Goal: Task Accomplishment & Management: Complete application form

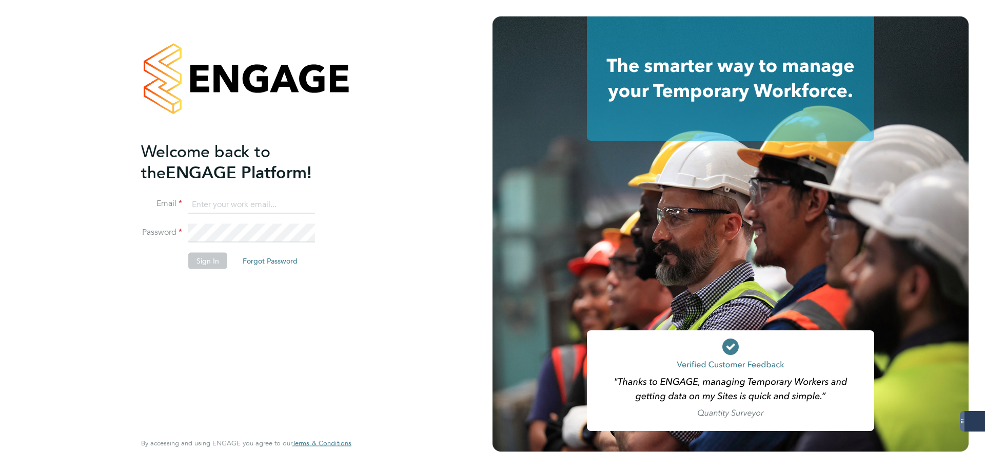
type input "taylor.davies@dovetailslate.co.uk"
click at [207, 259] on button "Sign In" at bounding box center [207, 260] width 39 height 16
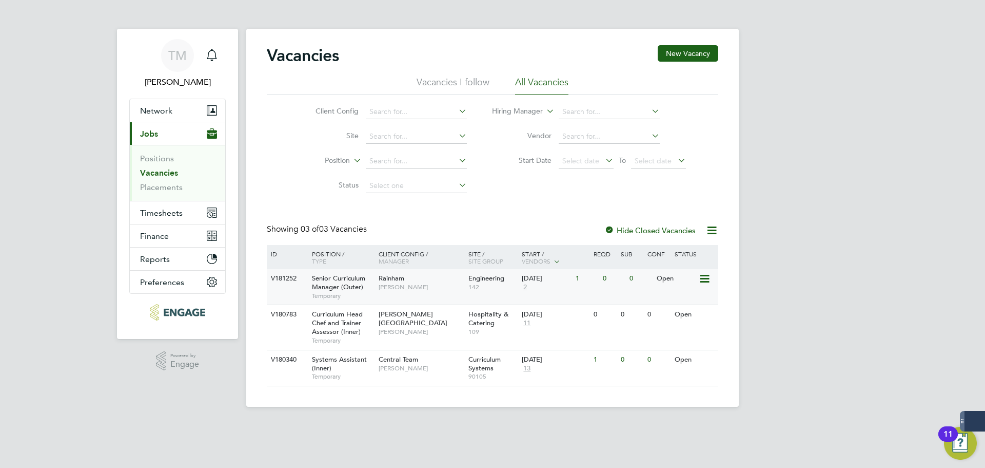
click at [320, 277] on span "Senior Curriculum Manager (Outer)" at bounding box center [338, 282] width 53 height 17
click at [169, 104] on button "Network" at bounding box center [177, 110] width 95 height 23
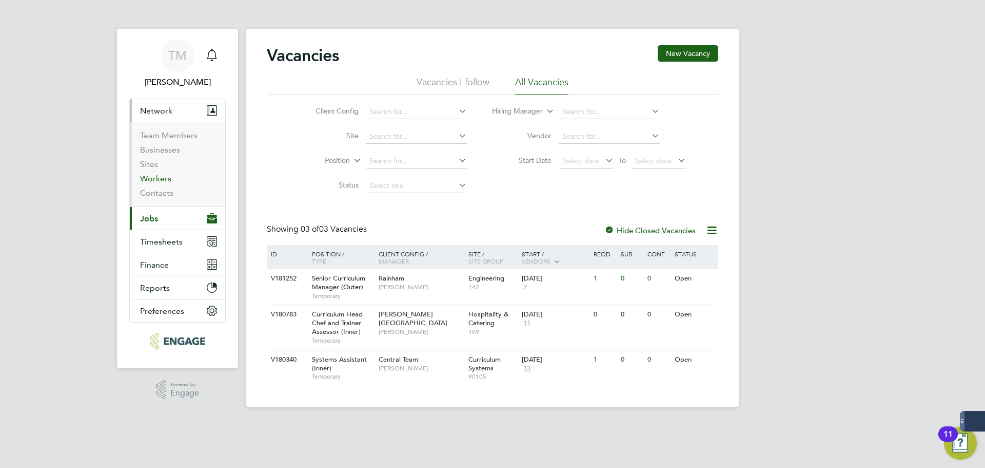
click at [161, 182] on link "Workers" at bounding box center [155, 178] width 31 height 10
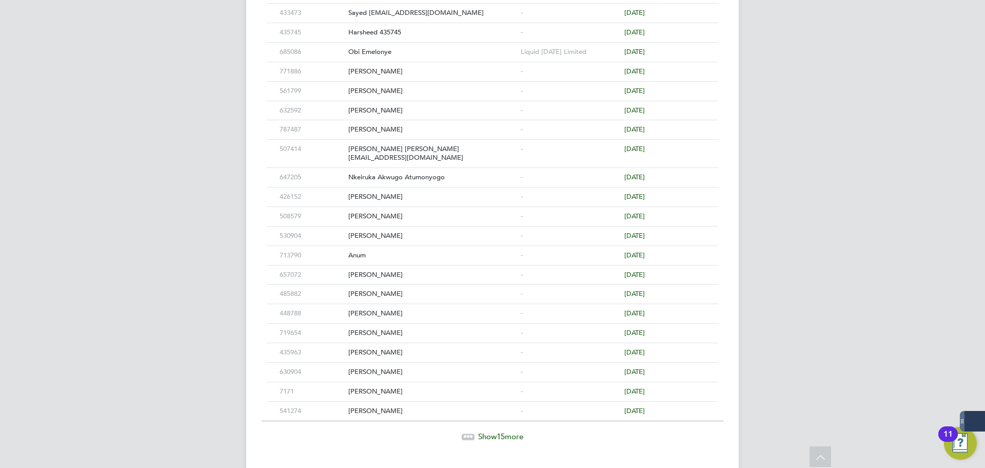
scroll to position [407, 0]
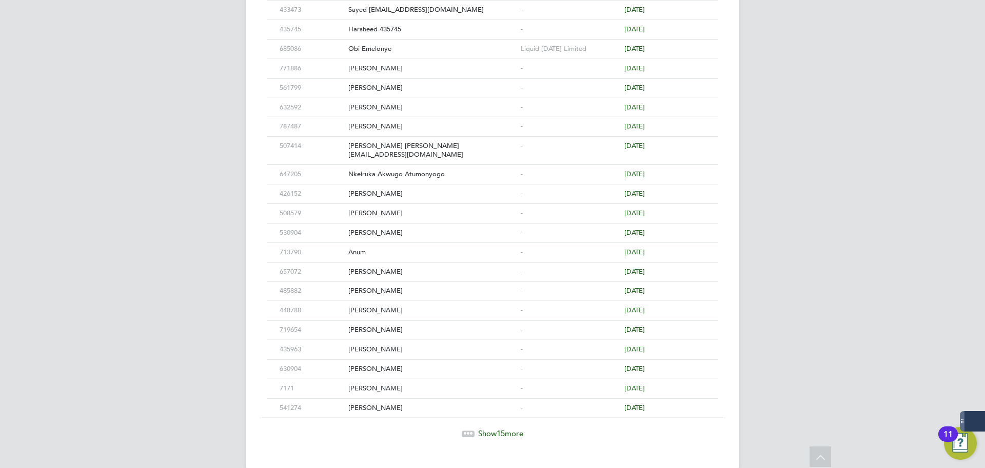
click at [485, 428] on span "Show 15 more" at bounding box center [500, 433] width 45 height 10
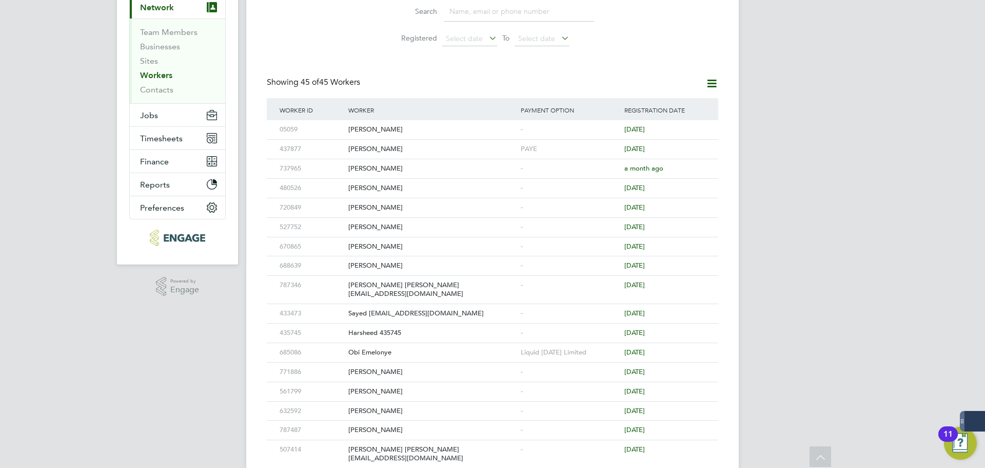
scroll to position [0, 0]
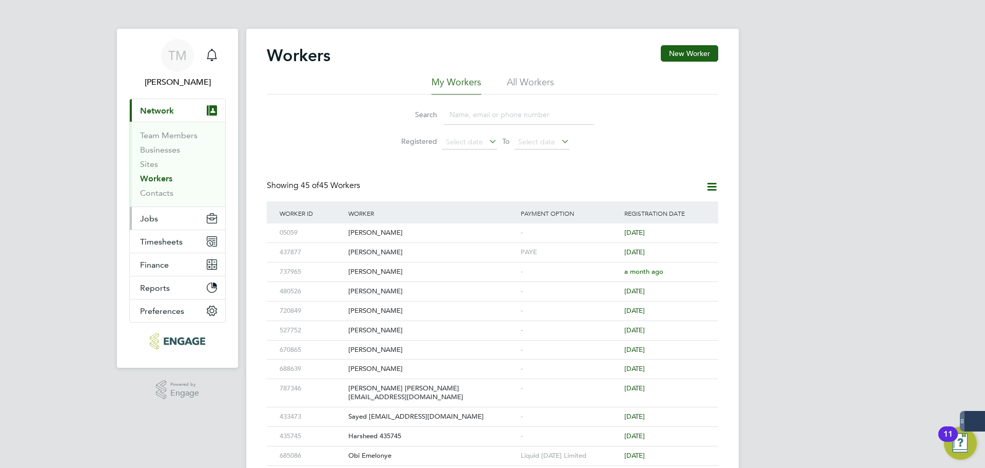
click at [157, 210] on button "Jobs" at bounding box center [177, 218] width 95 height 23
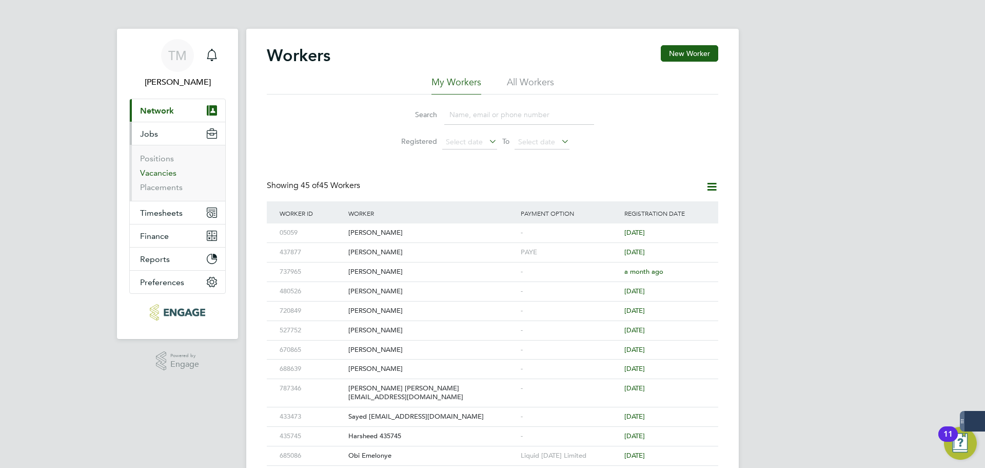
click at [160, 175] on link "Vacancies" at bounding box center [158, 173] width 36 height 10
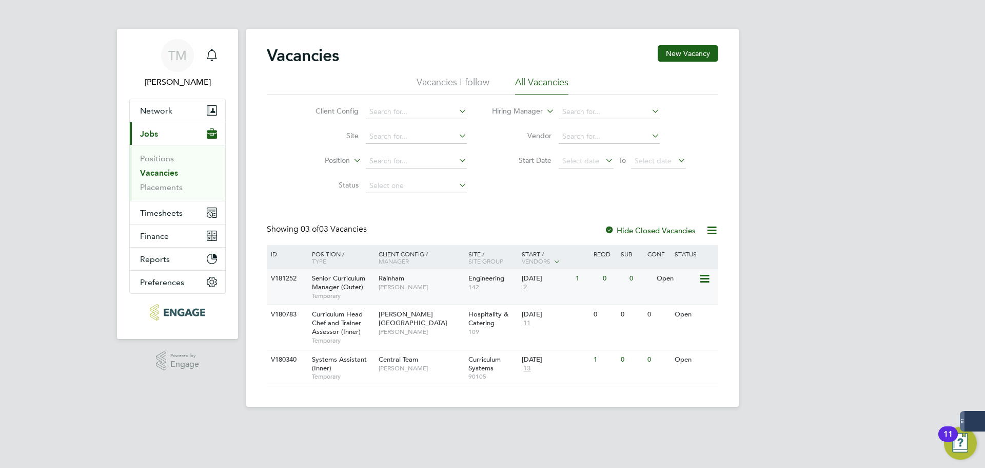
click at [393, 284] on span "[PERSON_NAME]" at bounding box center [421, 287] width 85 height 8
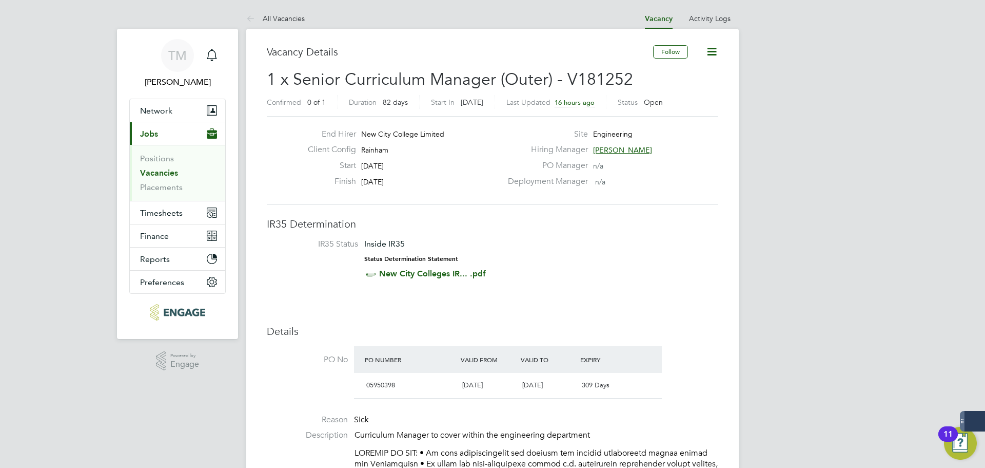
click at [718, 51] on icon at bounding box center [712, 51] width 13 height 13
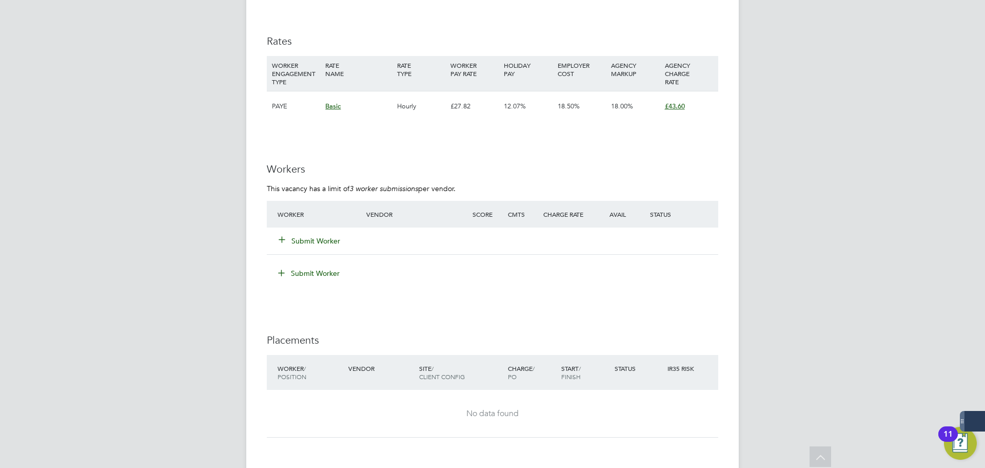
scroll to position [1386, 0]
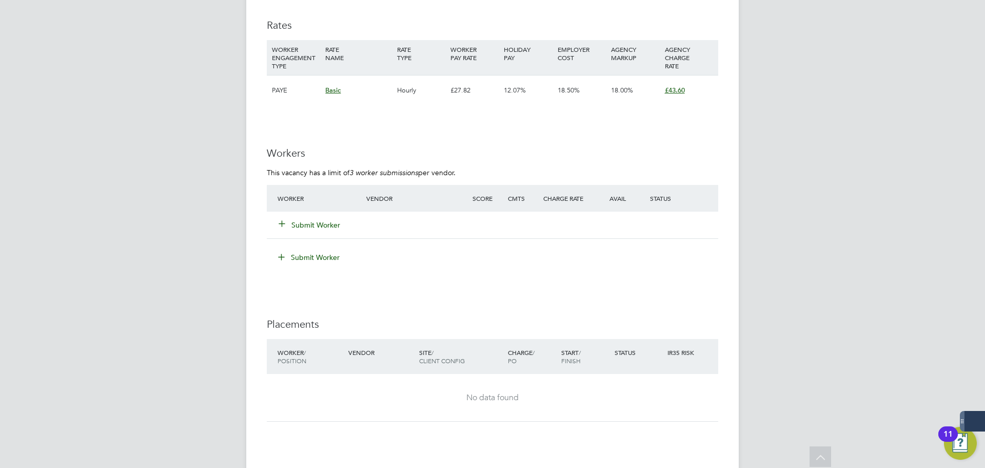
click at [316, 220] on button "Submit Worker" at bounding box center [310, 225] width 62 height 10
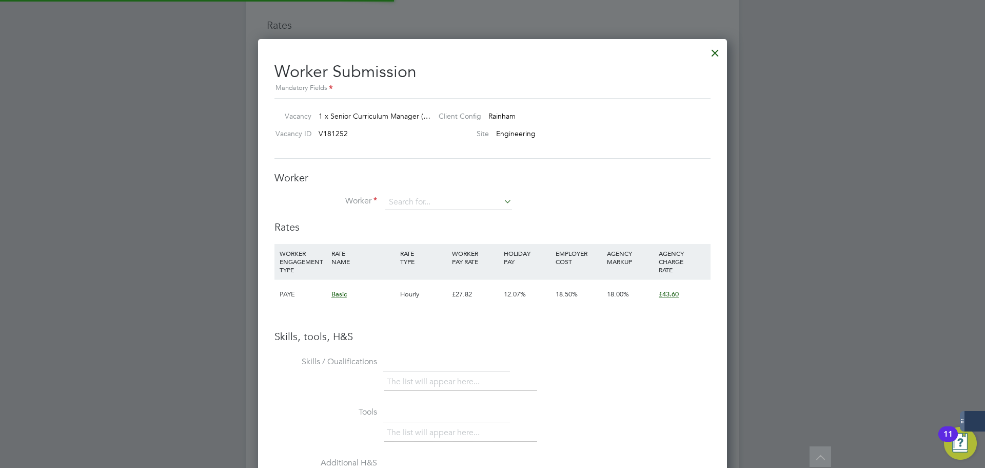
scroll to position [649, 470]
click at [442, 197] on input at bounding box center [448, 202] width 127 height 15
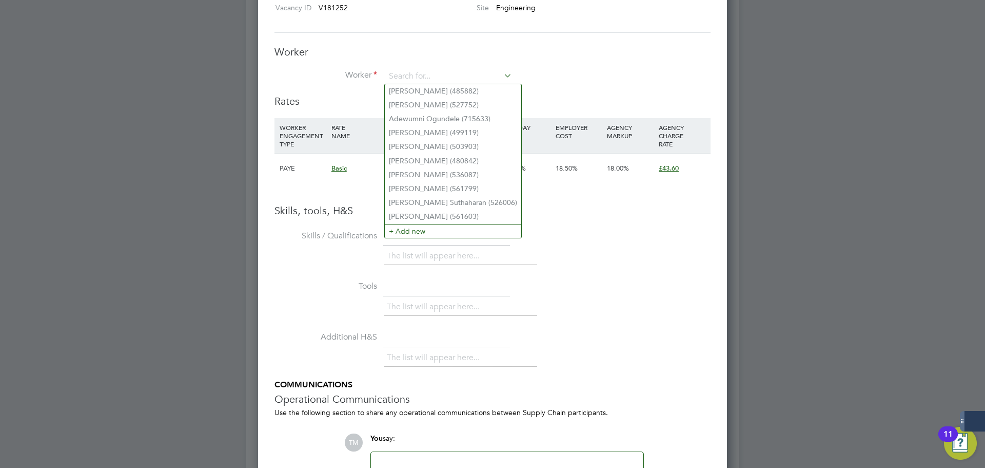
scroll to position [1488, 0]
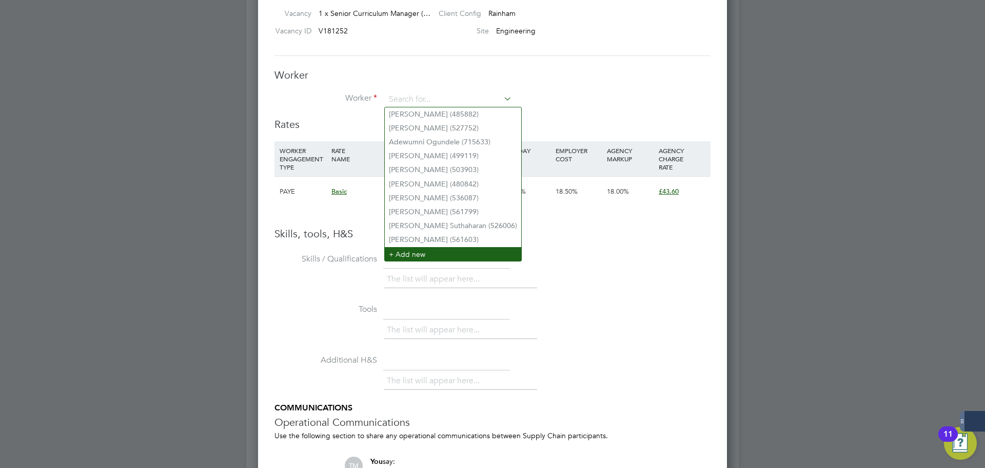
click at [432, 248] on li "+ Add new" at bounding box center [453, 254] width 137 height 14
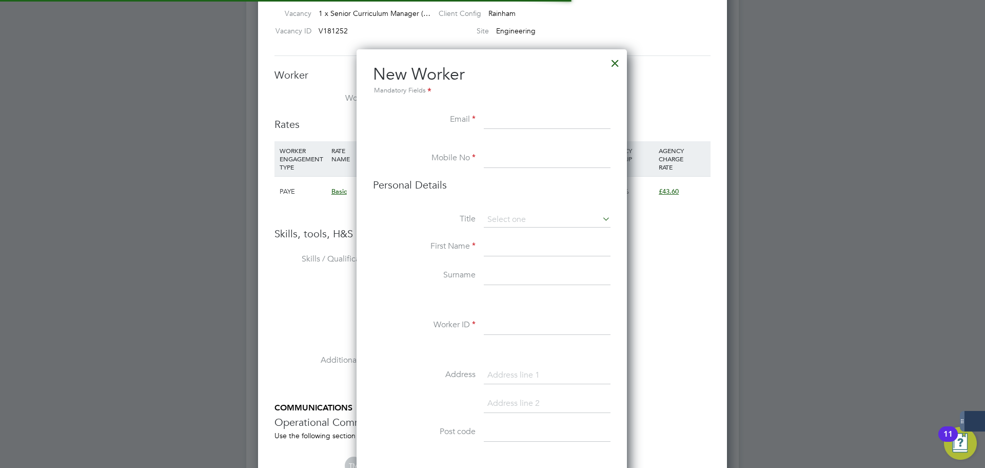
scroll to position [868, 272]
click at [518, 115] on input at bounding box center [547, 120] width 127 height 18
paste input "andybatty1@sky.com"
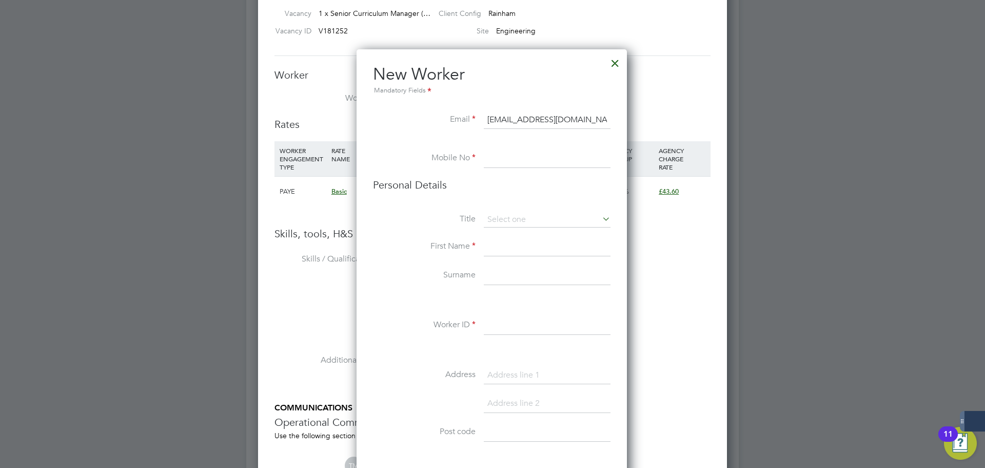
type input "andybatty1@sky.com"
click at [505, 157] on input at bounding box center [547, 158] width 127 height 18
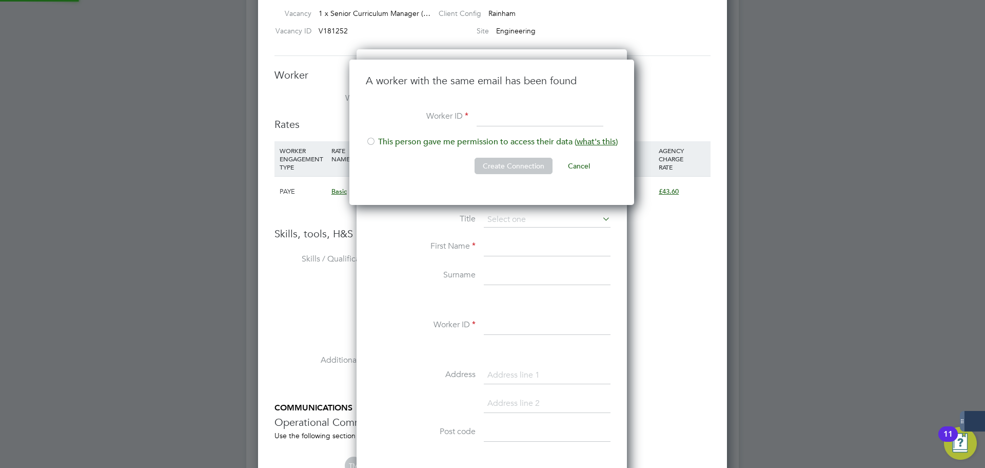
scroll to position [146, 286]
click at [469, 142] on li "This person gave me permission to access their data ( what's this )" at bounding box center [492, 147] width 252 height 21
click at [513, 123] on input at bounding box center [540, 117] width 127 height 18
click at [520, 121] on input at bounding box center [540, 117] width 127 height 18
click at [581, 172] on button "Cancel" at bounding box center [579, 166] width 38 height 16
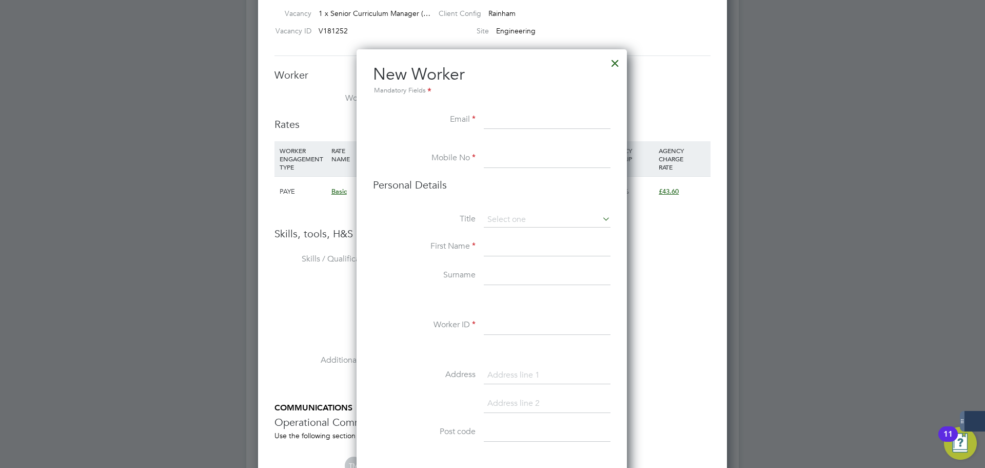
click at [619, 63] on div at bounding box center [615, 60] width 18 height 18
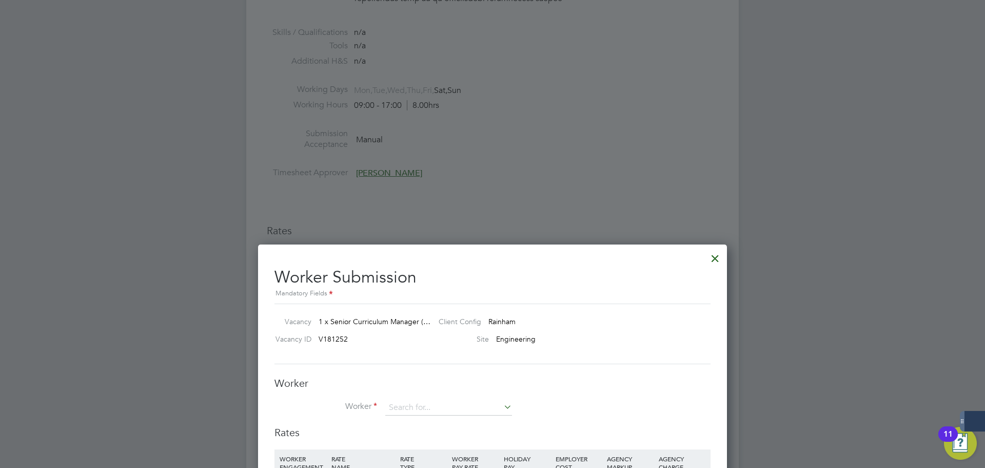
scroll to position [821, 0]
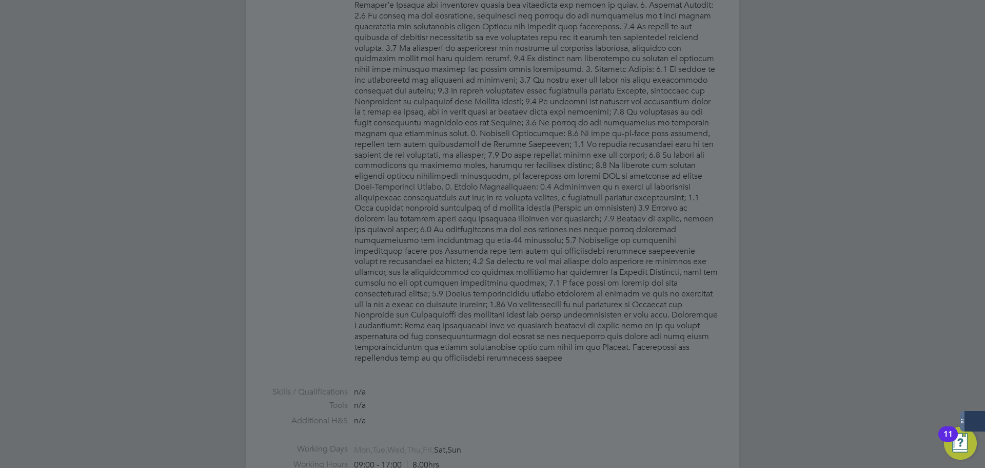
click at [600, 285] on div at bounding box center [492, 234] width 985 height 468
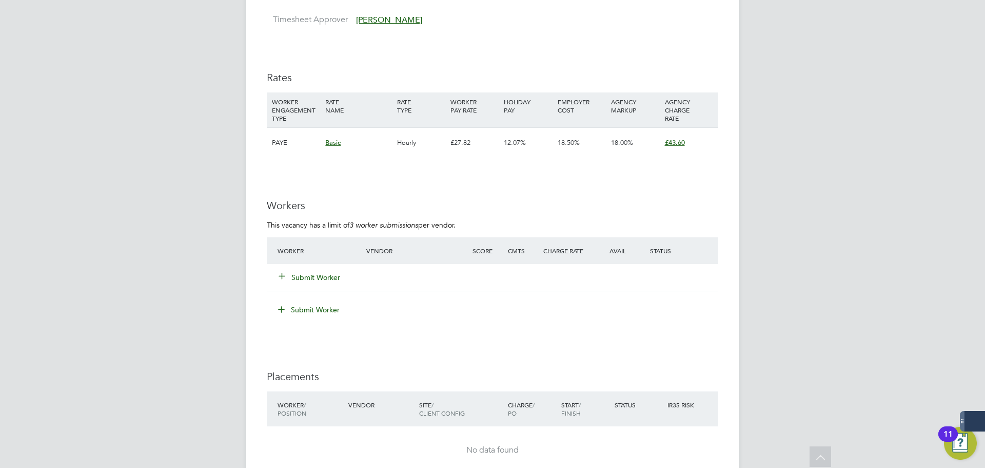
scroll to position [1335, 0]
click at [331, 271] on button "Submit Worker" at bounding box center [310, 276] width 62 height 10
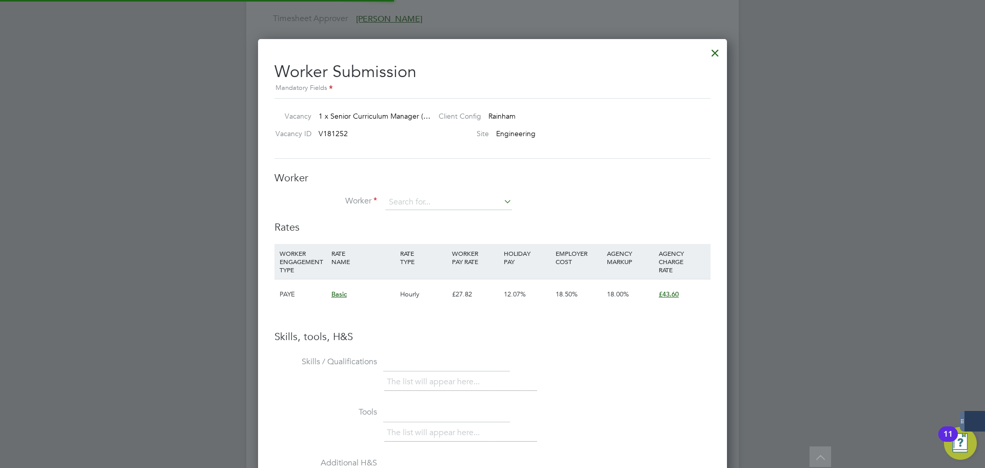
scroll to position [649, 470]
click at [423, 204] on input at bounding box center [448, 202] width 127 height 15
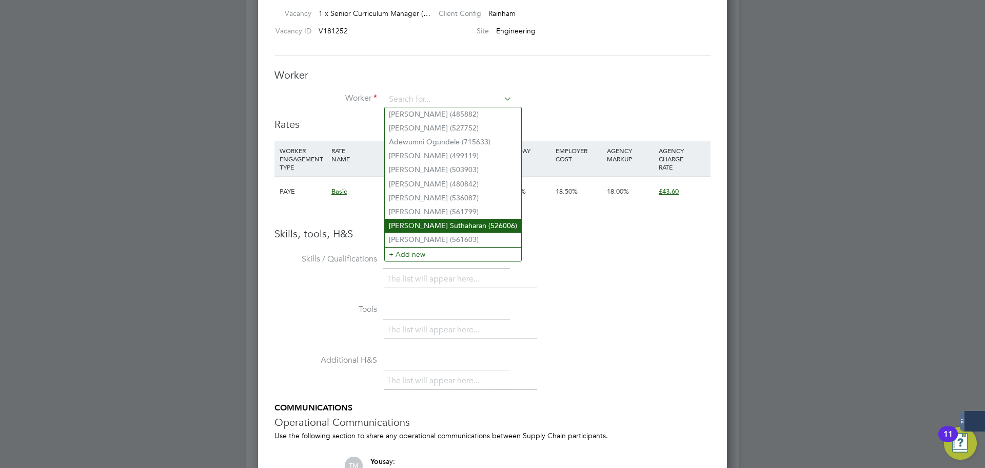
scroll to position [1386, 0]
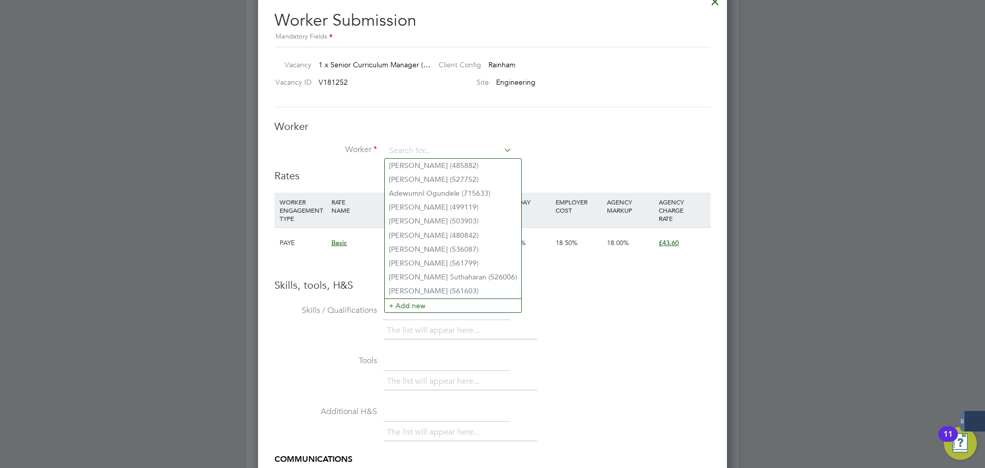
click at [559, 132] on h3 "Worker" at bounding box center [493, 126] width 436 height 13
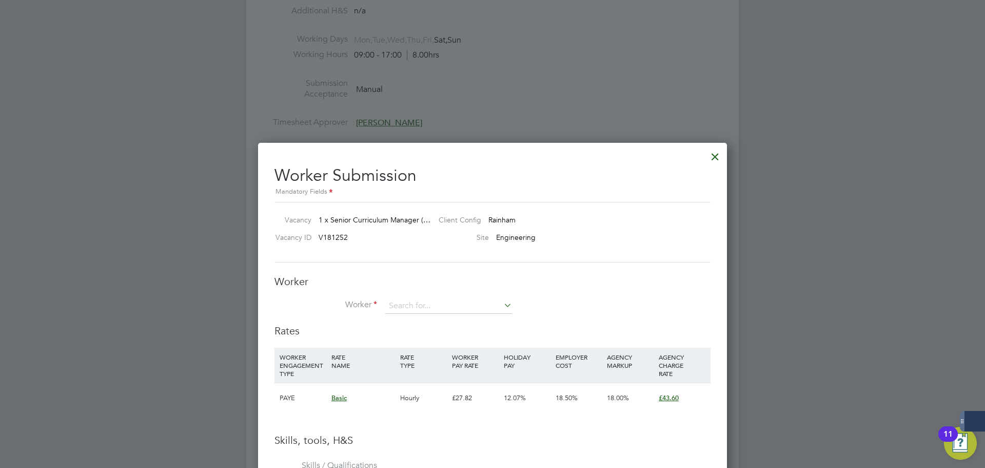
scroll to position [1232, 0]
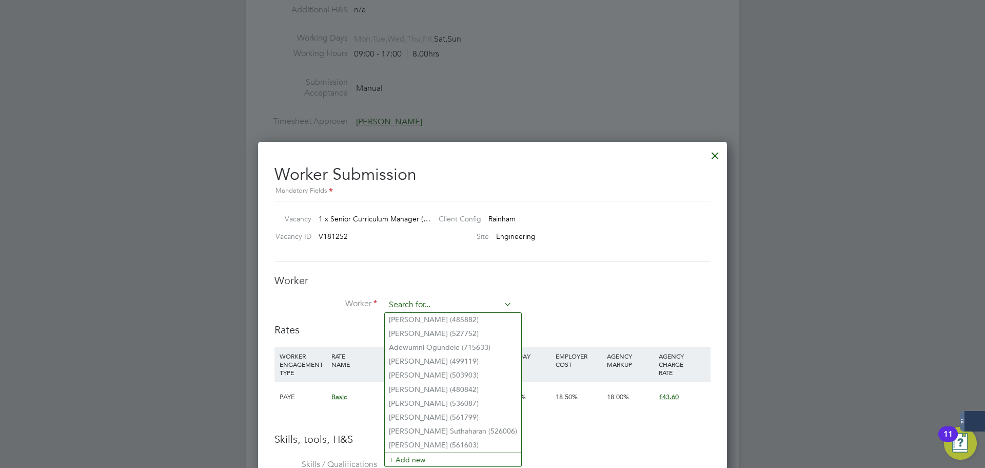
click at [440, 298] on input at bounding box center [448, 304] width 127 height 15
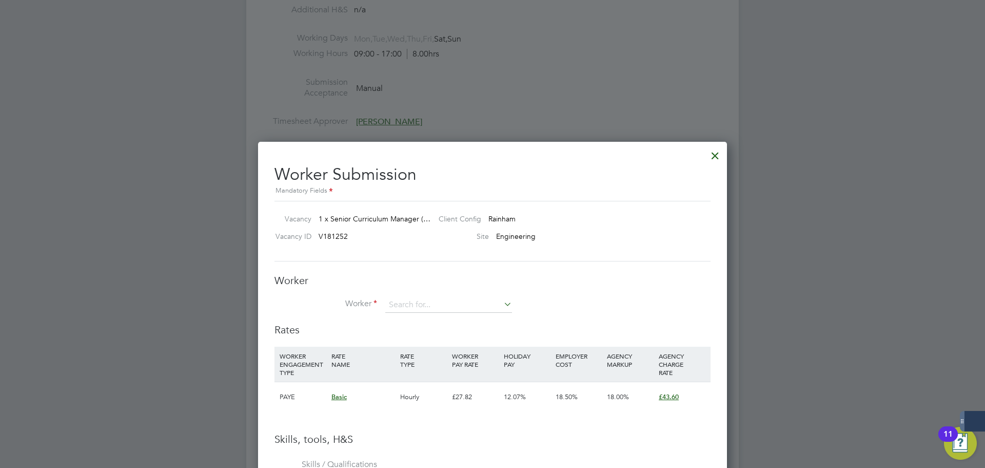
click at [560, 271] on div "Worker Submission Mandatory Fields Vacancy 1 x Senior Curriculum Manager (… Cli…" at bounding box center [493, 462] width 436 height 613
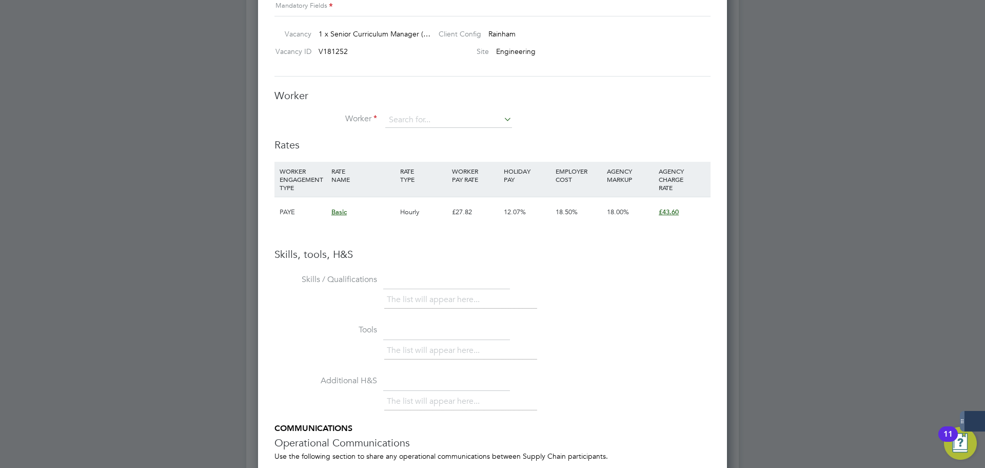
scroll to position [1386, 0]
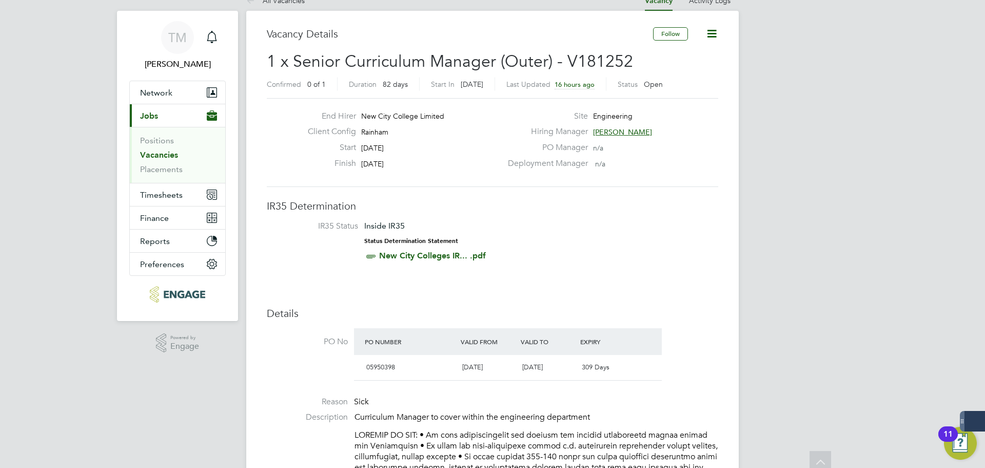
scroll to position [0, 0]
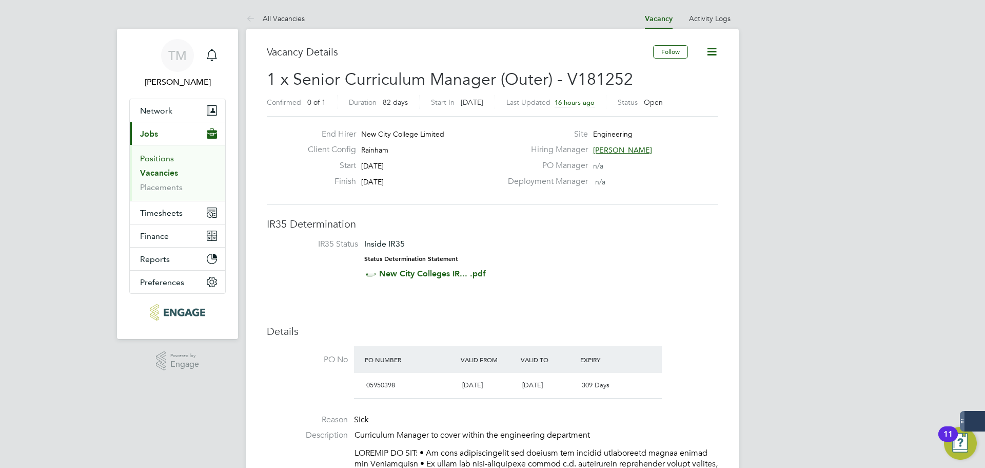
click at [161, 161] on link "Positions" at bounding box center [157, 158] width 34 height 10
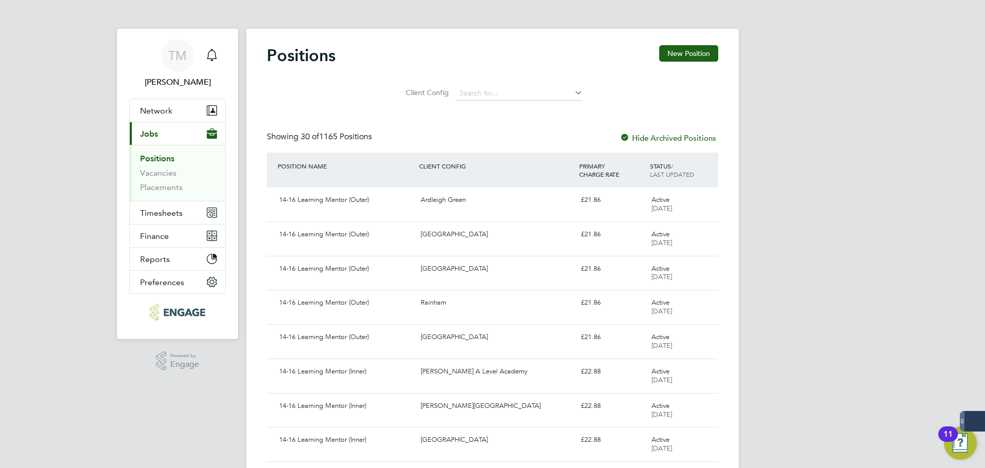
click at [167, 179] on li "Vacancies" at bounding box center [178, 175] width 77 height 14
click at [168, 176] on link "Vacancies" at bounding box center [158, 173] width 36 height 10
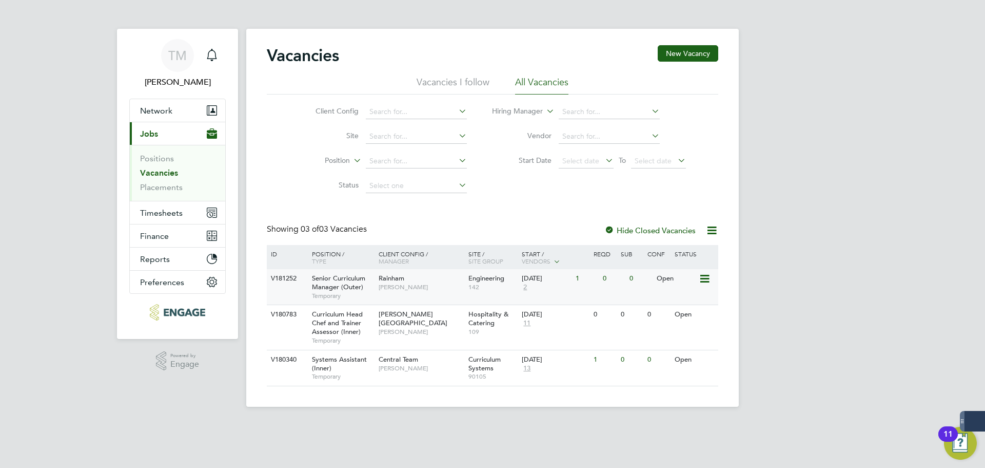
click at [692, 278] on div "Open" at bounding box center [676, 278] width 45 height 19
click at [706, 278] on icon at bounding box center [704, 279] width 10 height 12
click at [386, 288] on span "Nathan Morris" at bounding box center [421, 287] width 85 height 8
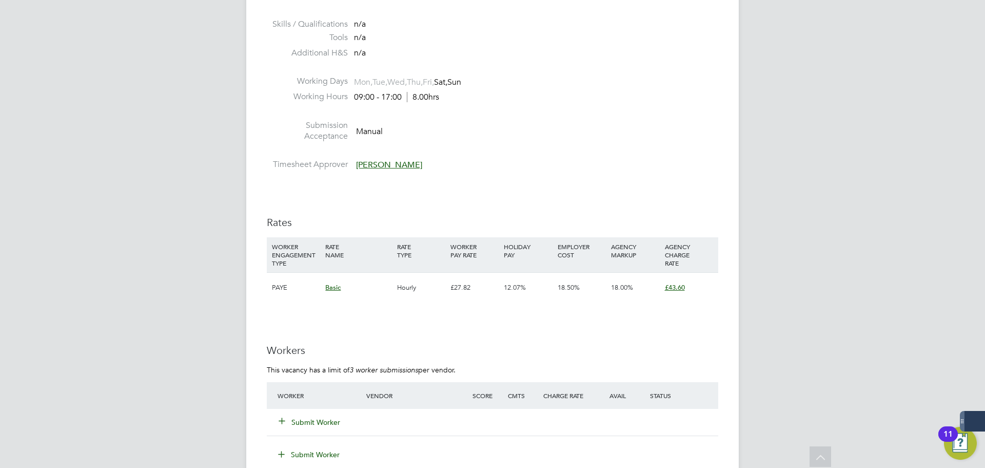
scroll to position [1185, 0]
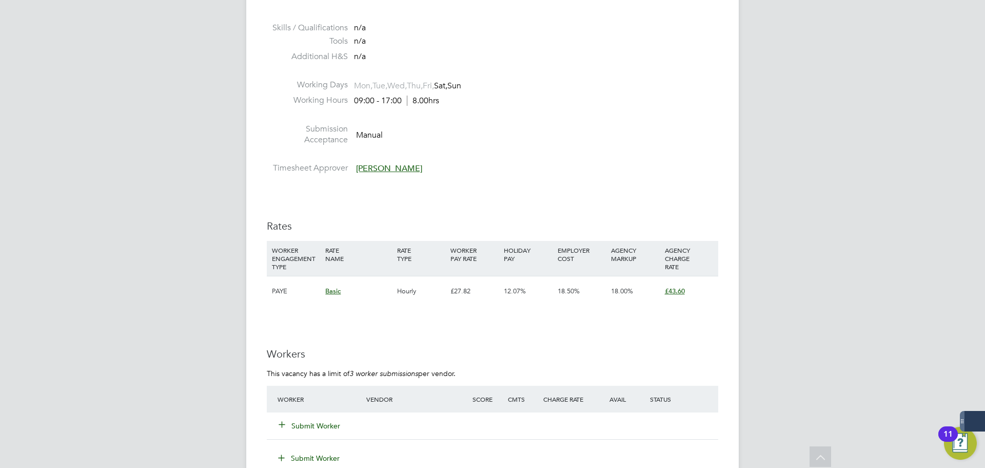
click at [314, 420] on button "Submit Worker" at bounding box center [310, 425] width 62 height 10
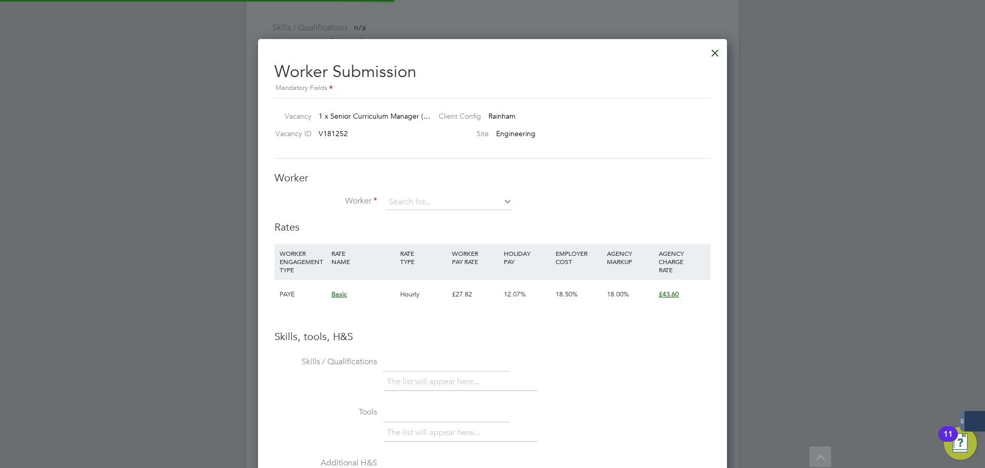
scroll to position [649, 470]
click at [454, 203] on input at bounding box center [448, 202] width 127 height 15
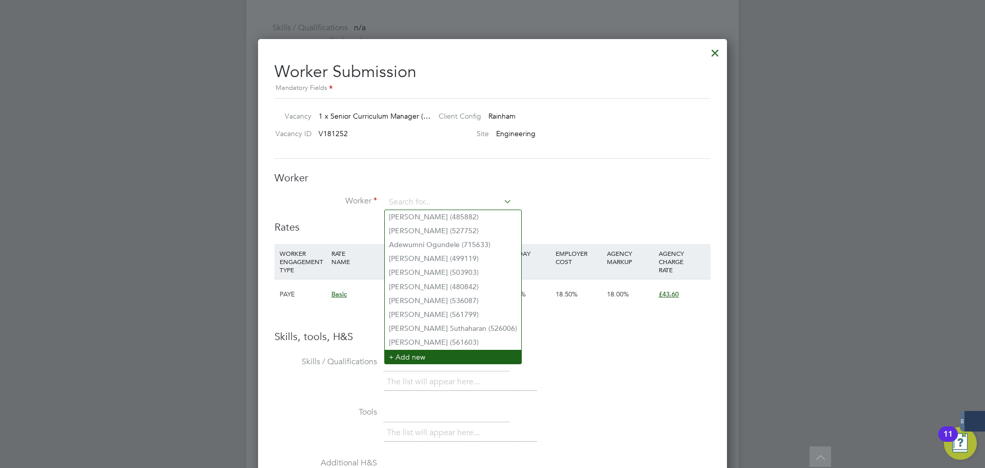
click at [454, 356] on li "+ Add new" at bounding box center [453, 357] width 137 height 14
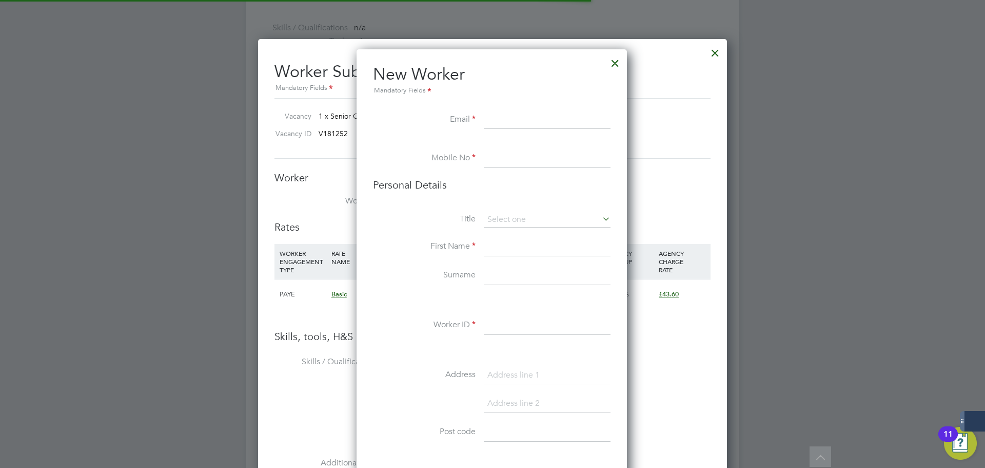
scroll to position [868, 272]
type input "[EMAIL_ADDRESS][DOMAIN_NAME]"
click at [537, 162] on input at bounding box center [547, 158] width 127 height 18
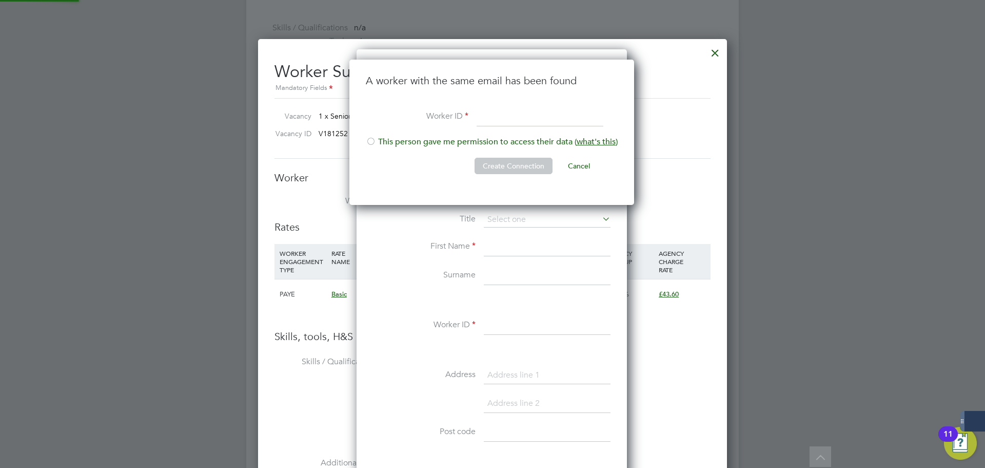
scroll to position [146, 286]
click at [405, 147] on li "This person gave me permission to access their data ( what's this )" at bounding box center [492, 147] width 252 height 21
click at [487, 119] on input at bounding box center [540, 117] width 127 height 18
type input "[PERSON_NAME]"
click at [537, 163] on button "Create Connection" at bounding box center [514, 166] width 78 height 16
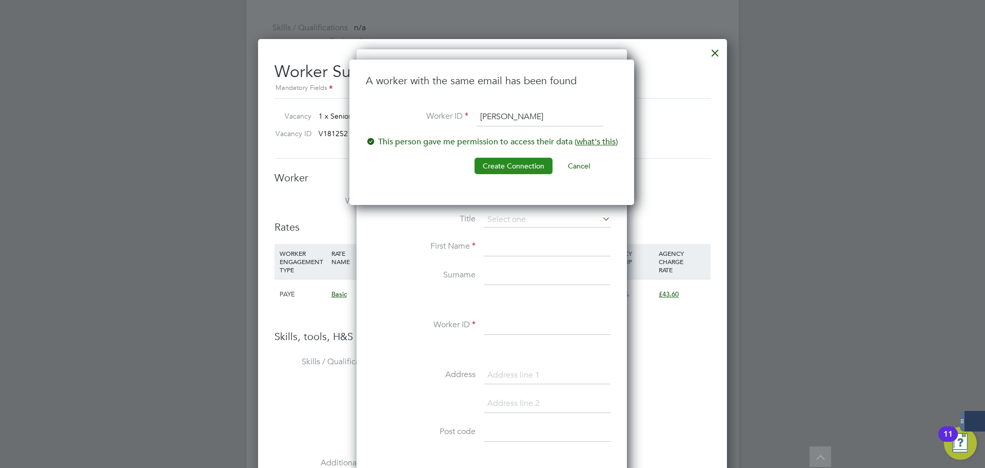
scroll to position [0, 0]
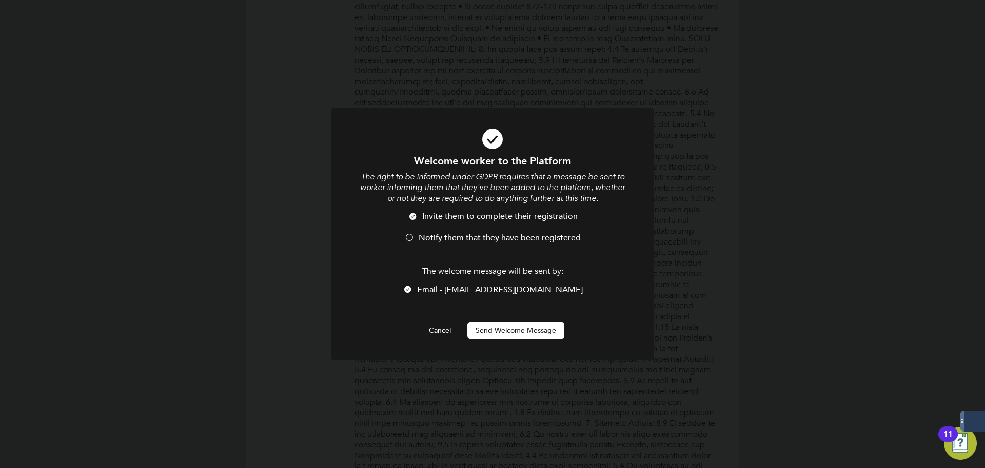
click at [487, 328] on button "Send Welcome Message" at bounding box center [516, 330] width 97 height 16
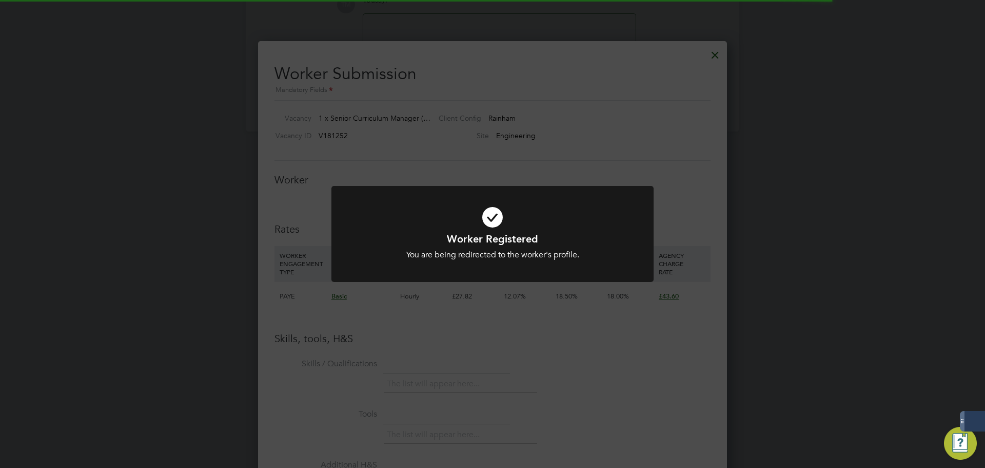
scroll to position [1185, 0]
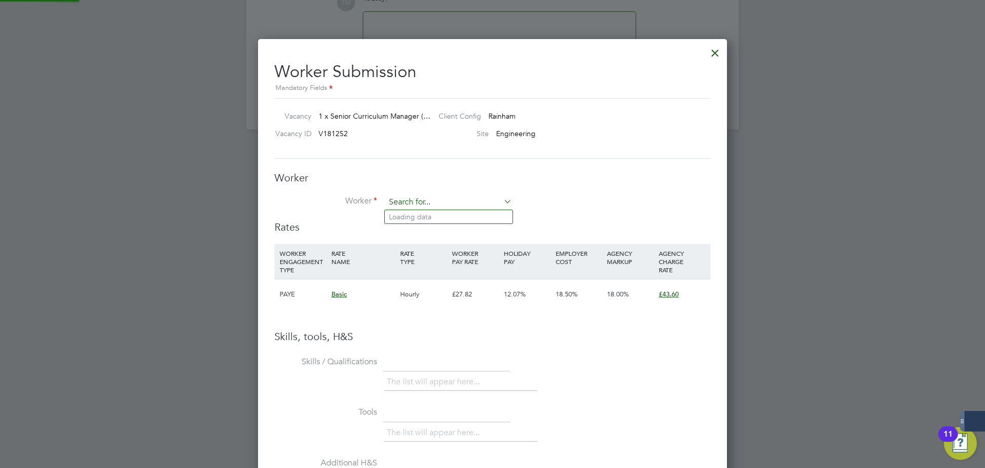
click at [465, 203] on input at bounding box center [448, 202] width 127 height 15
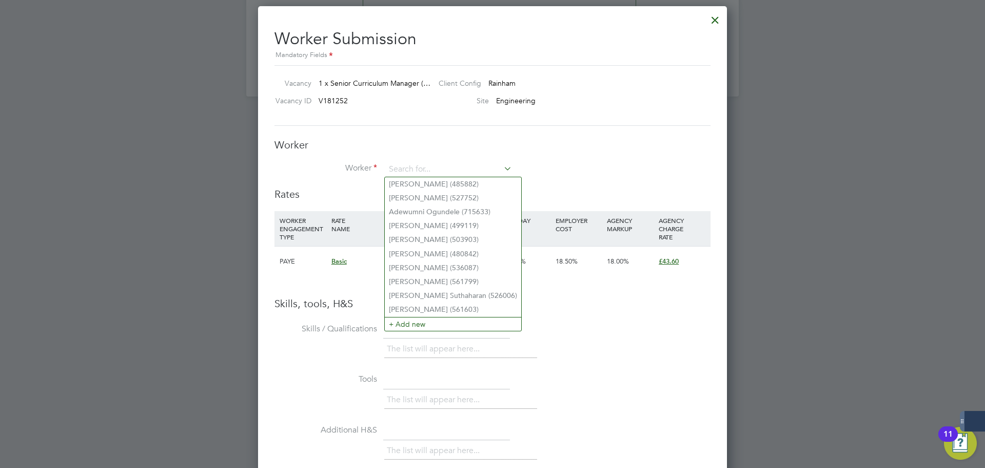
scroll to position [1236, 0]
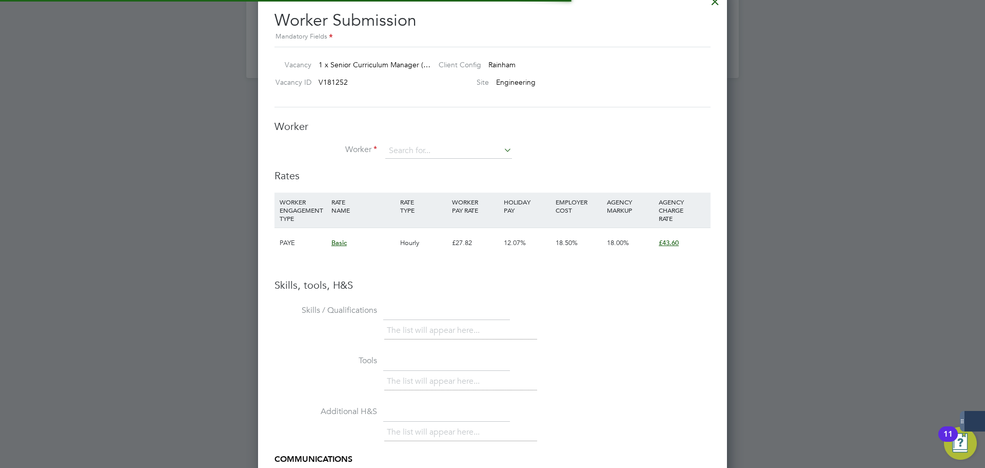
click at [454, 302] on li "+ Add new" at bounding box center [453, 305] width 137 height 14
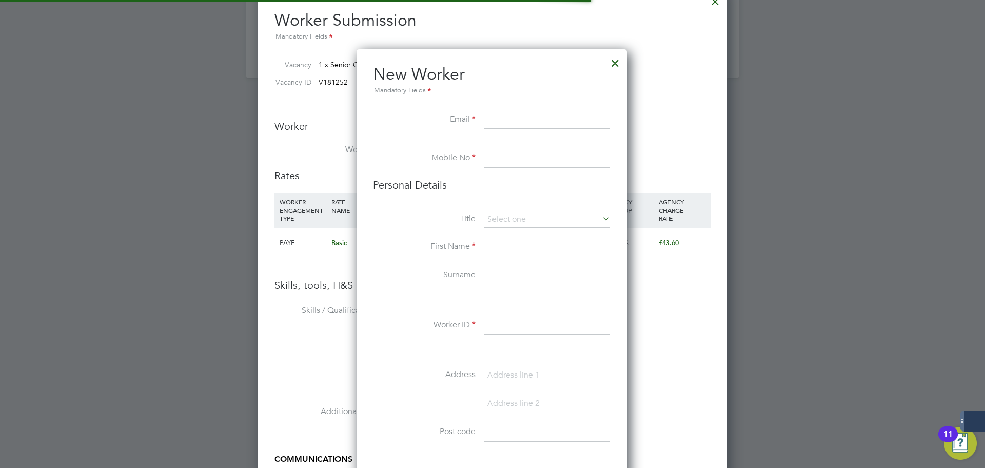
scroll to position [868, 272]
type input "[EMAIL_ADDRESS][DOMAIN_NAME]"
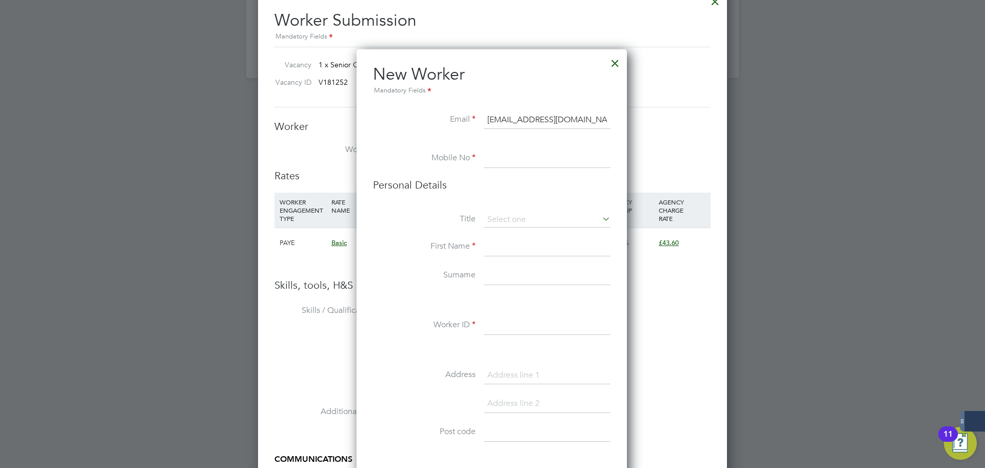
click at [526, 183] on h3 "Personal Details" at bounding box center [492, 184] width 238 height 13
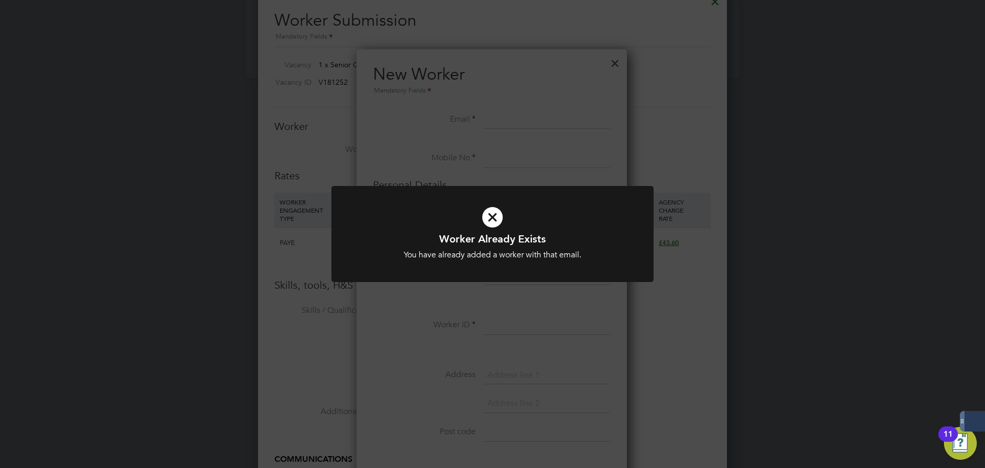
click at [548, 132] on div "Worker Already Exists You have already added a worker with that email. Cancel O…" at bounding box center [492, 234] width 985 height 468
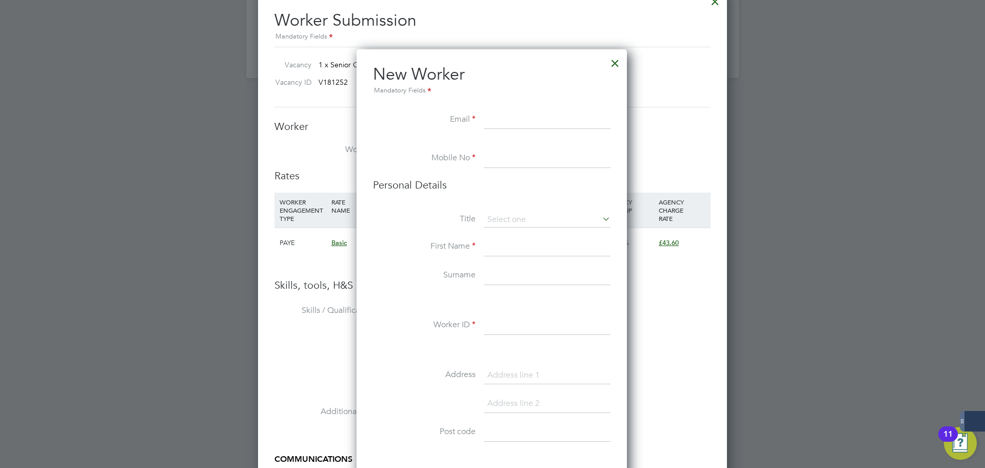
click at [616, 65] on div at bounding box center [615, 60] width 18 height 18
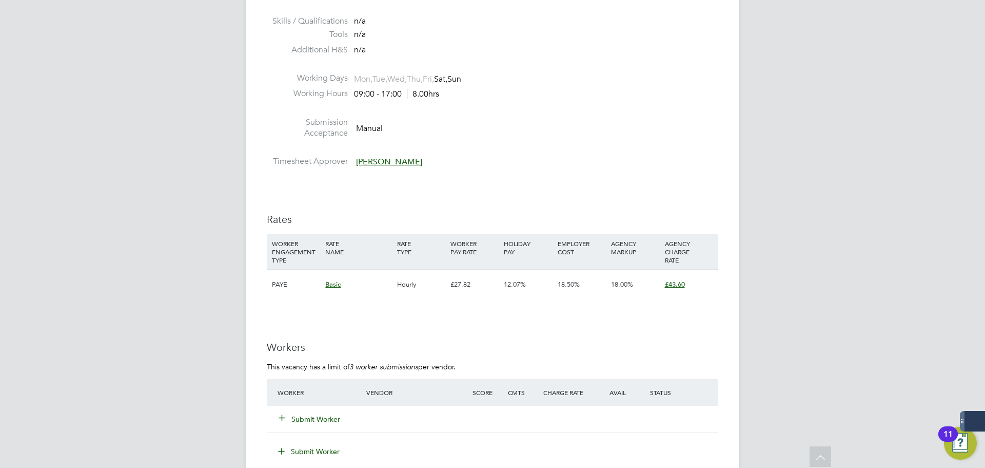
scroll to position [1283, 0]
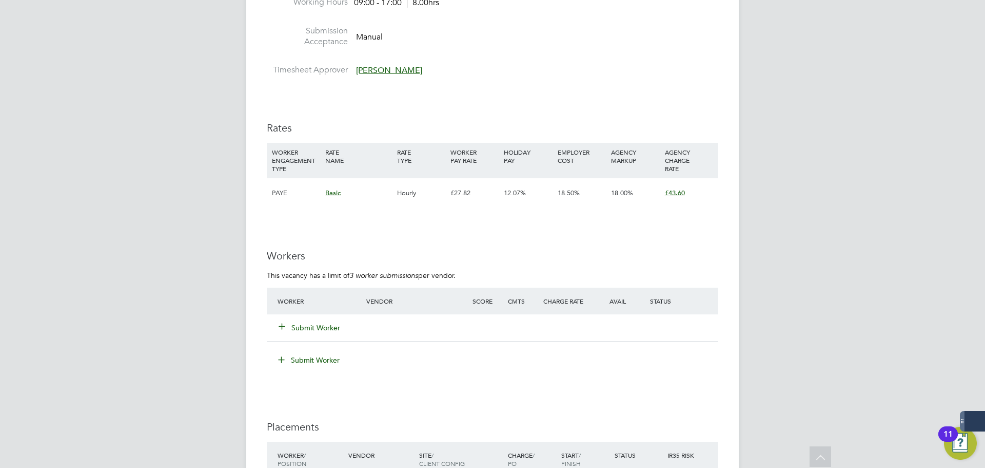
click at [331, 322] on button "Submit Worker" at bounding box center [310, 327] width 62 height 10
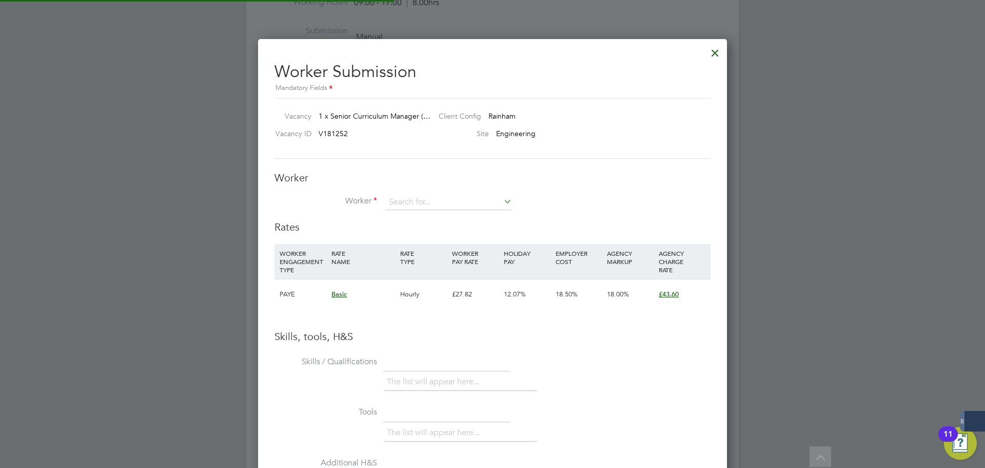
scroll to position [649, 470]
click at [486, 200] on input at bounding box center [448, 202] width 127 height 15
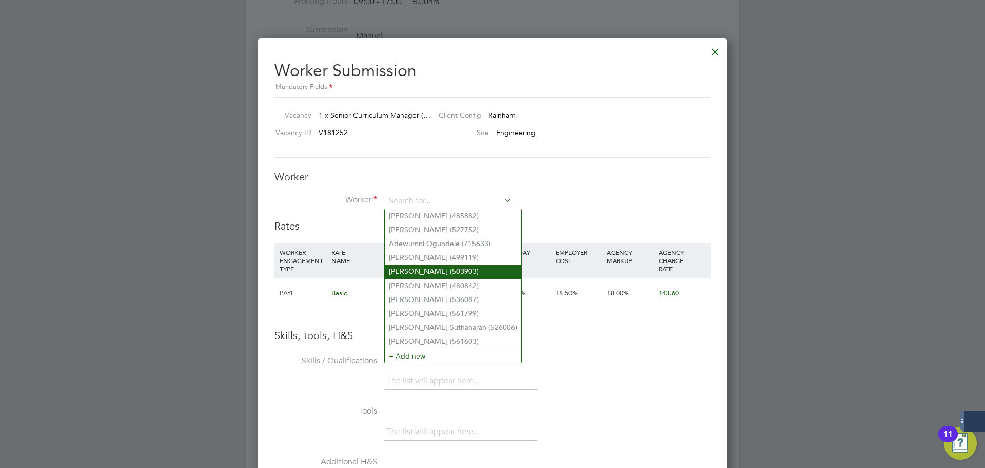
scroll to position [1283, 0]
click at [548, 204] on li "Worker" at bounding box center [493, 208] width 436 height 26
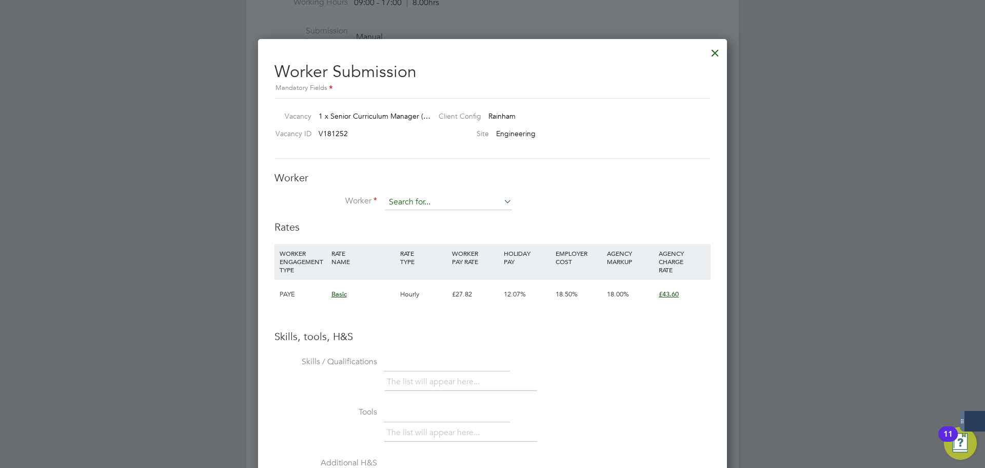
click at [461, 205] on input at bounding box center [448, 202] width 127 height 15
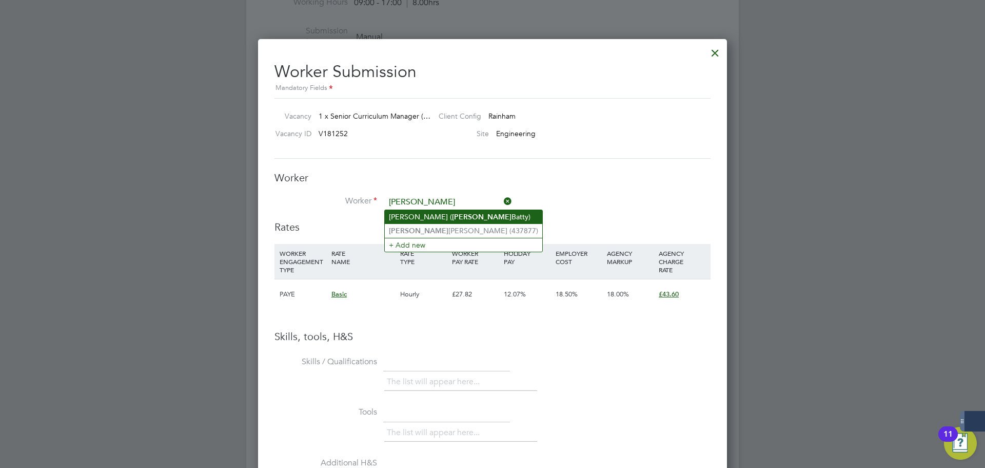
click at [474, 218] on li "Andrew Batty ( Andy Batty)" at bounding box center [464, 217] width 158 height 14
type input "Andrew Batty (Andy Batty)"
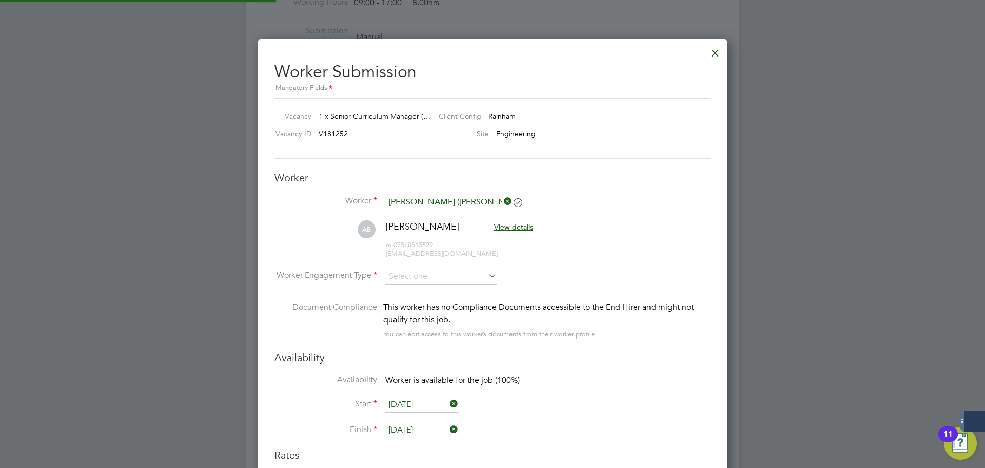
scroll to position [877, 470]
click at [441, 273] on input at bounding box center [440, 276] width 111 height 15
click at [466, 274] on input at bounding box center [440, 276] width 111 height 15
click at [420, 303] on li "PAYE" at bounding box center [441, 304] width 112 height 13
type input "PAYE"
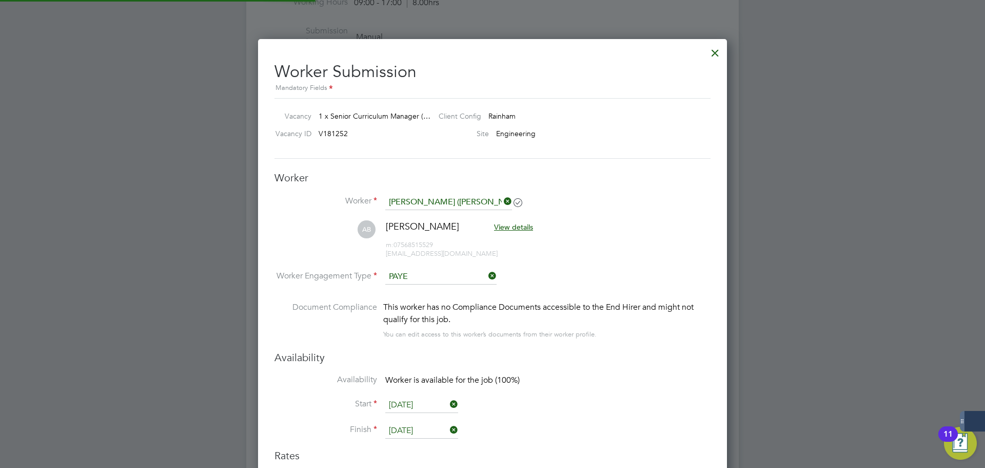
scroll to position [5, 5]
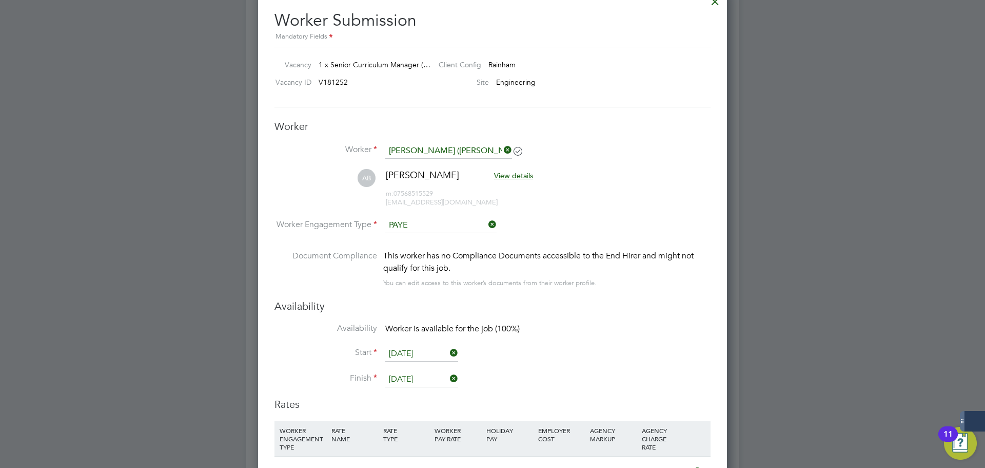
click at [433, 353] on input "29 Sep 2025" at bounding box center [421, 353] width 73 height 15
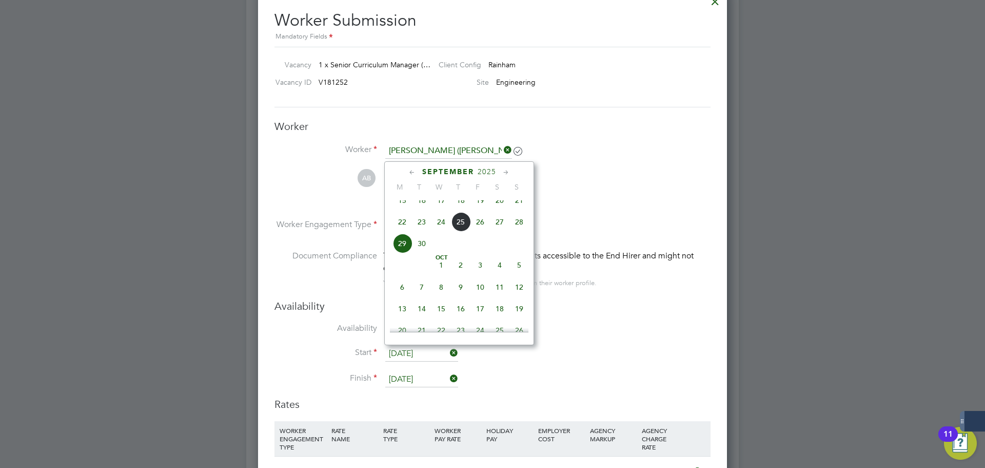
click at [405, 297] on span "6" at bounding box center [403, 287] width 20 height 20
type input "06 Oct 2025"
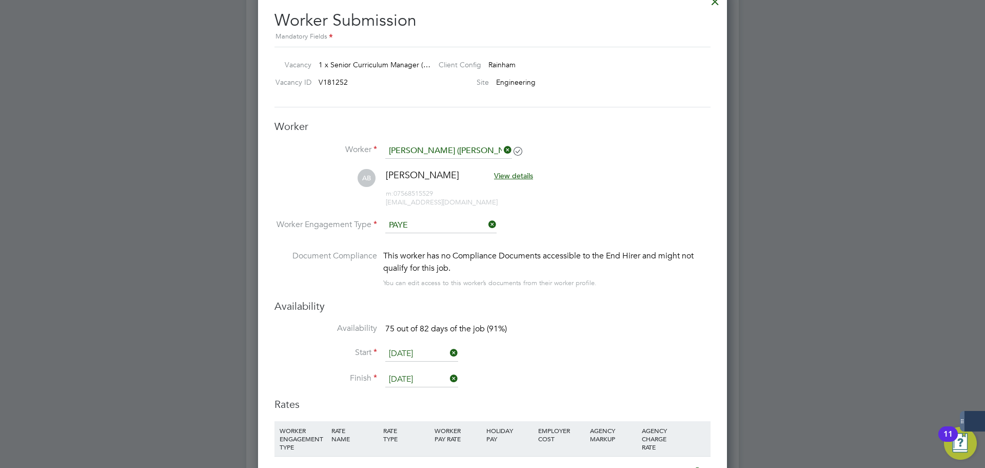
click at [419, 380] on input "19 Dec 2025" at bounding box center [421, 379] width 73 height 15
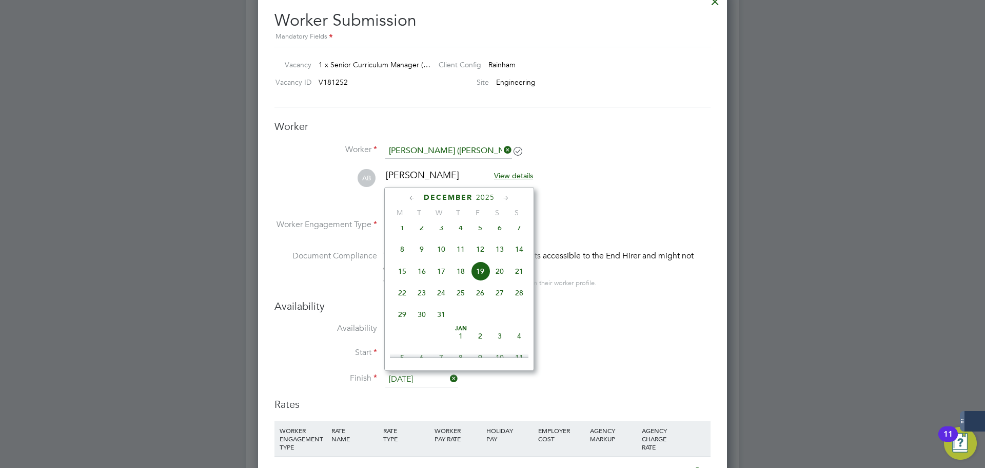
click at [479, 279] on span "19" at bounding box center [481, 271] width 20 height 20
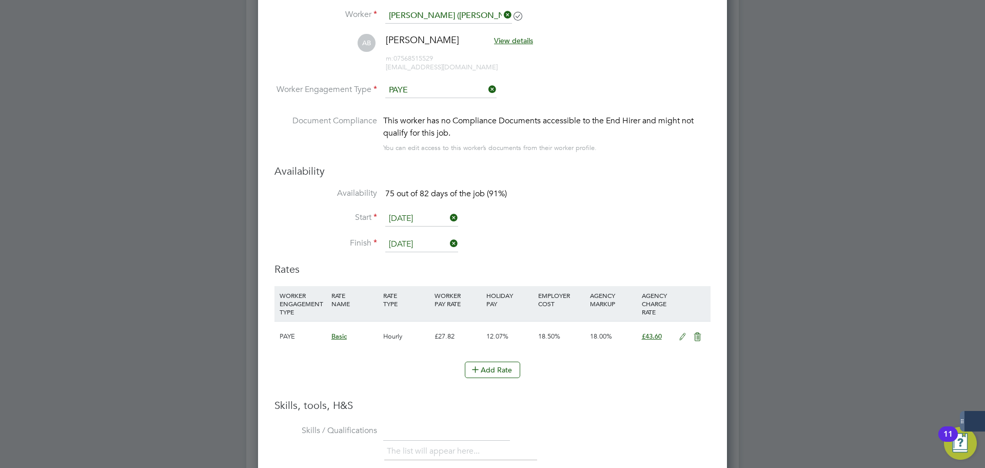
scroll to position [1449, 0]
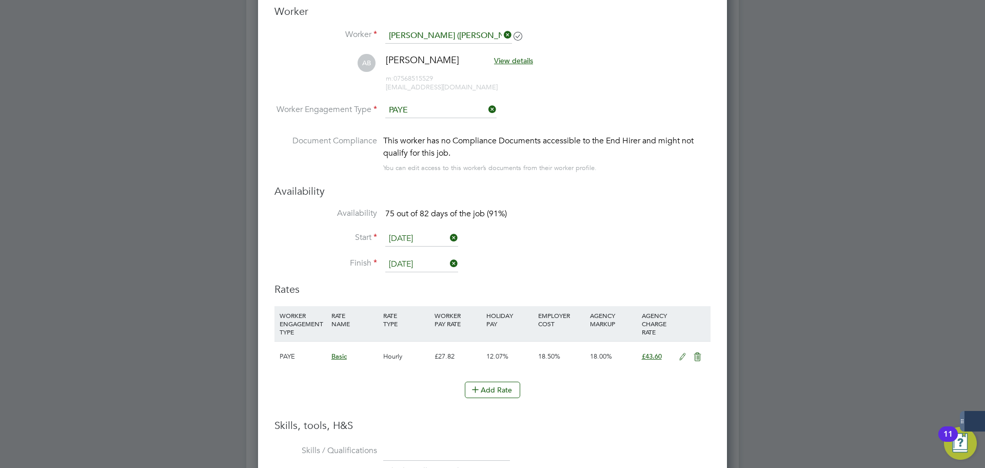
click at [681, 356] on icon at bounding box center [682, 357] width 13 height 8
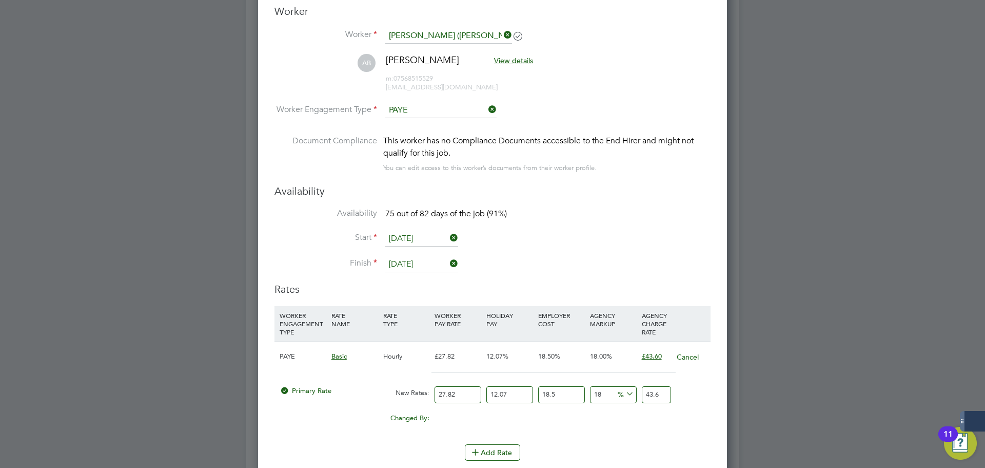
drag, startPoint x: 462, startPoint y: 395, endPoint x: 418, endPoint y: 394, distance: 44.2
click at [418, 394] on div "Primary Rate New Rates: 27.82 12.07 n/a 18.5 n/a 18 0 % 43.6" at bounding box center [493, 394] width 436 height 27
type input "43.5960212142"
click at [335, 353] on span "Basic" at bounding box center [339, 356] width 15 height 9
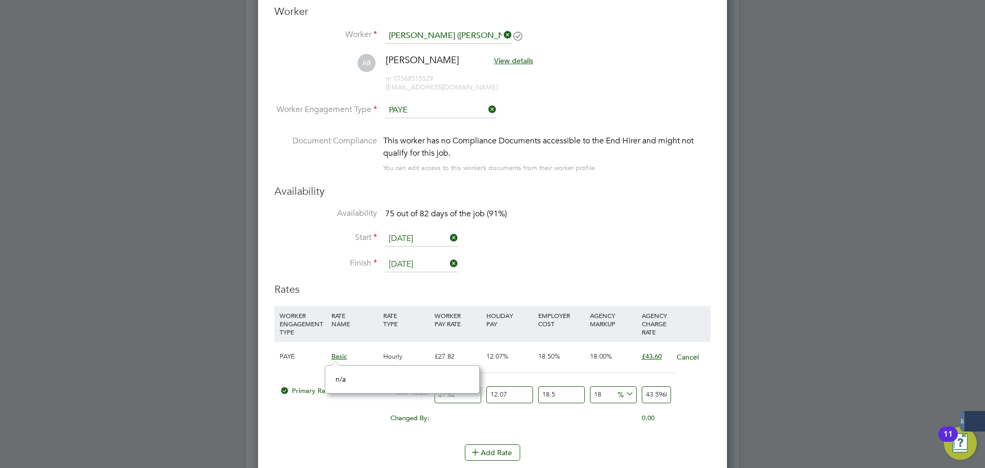
click at [374, 422] on div "Changed By:" at bounding box center [354, 418] width 155 height 20
click at [309, 389] on span "Primary Rate" at bounding box center [306, 390] width 52 height 9
click at [345, 356] on span "Basic" at bounding box center [339, 356] width 15 height 9
click at [662, 422] on div "0.00" at bounding box center [666, 418] width 52 height 20
click at [613, 394] on input "18" at bounding box center [613, 394] width 47 height 17
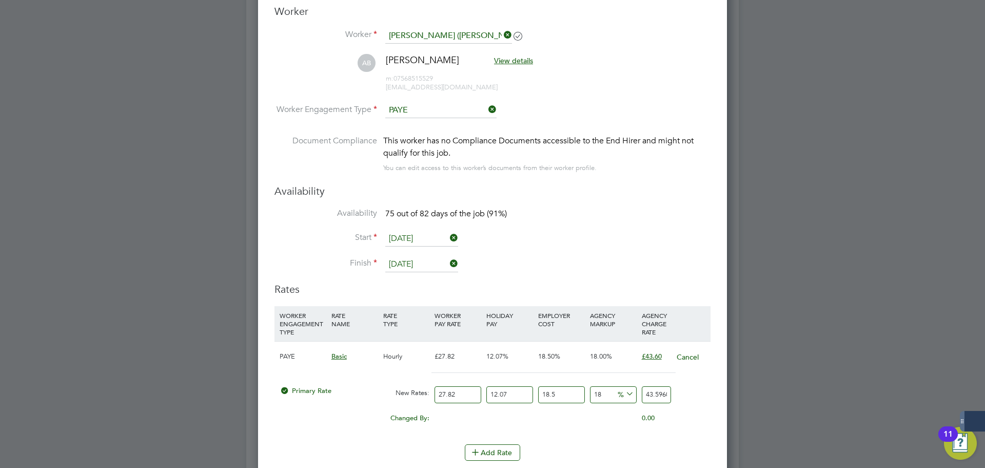
drag, startPoint x: 470, startPoint y: 397, endPoint x: 433, endPoint y: 398, distance: 37.0
click at [433, 398] on div "27.82" at bounding box center [458, 394] width 52 height 27
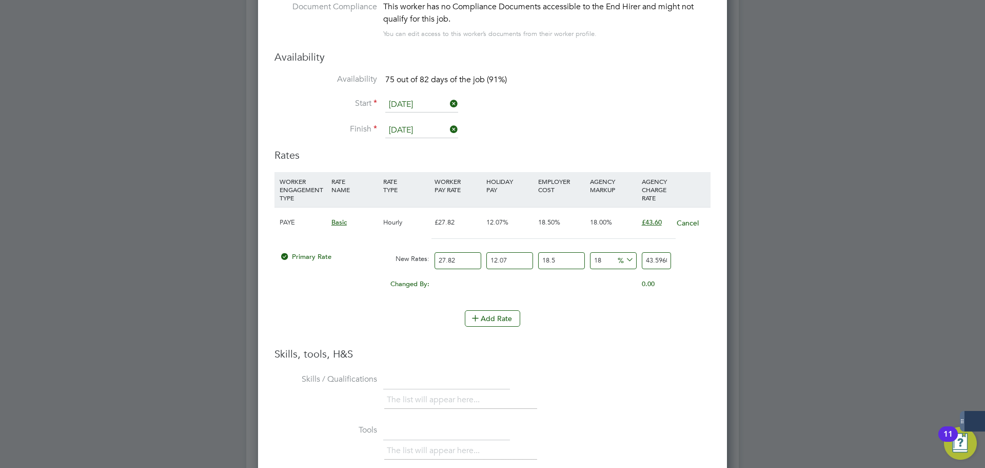
scroll to position [1603, 0]
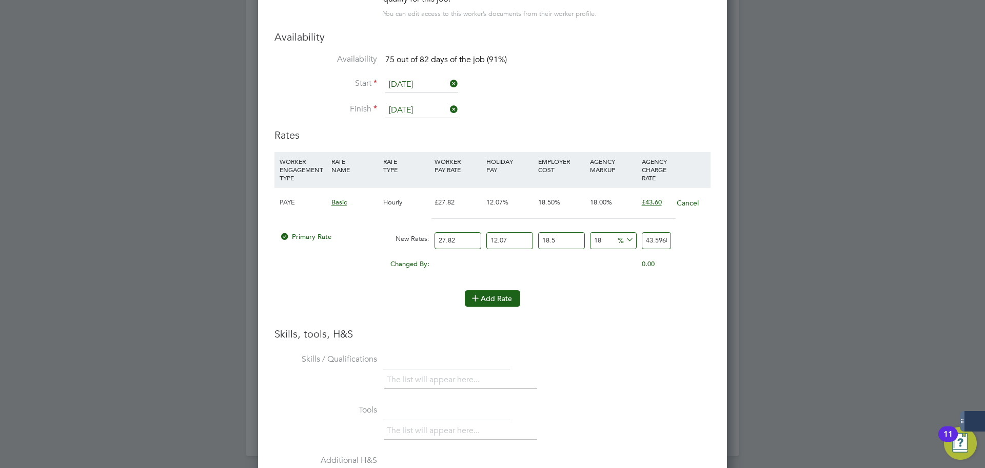
click at [491, 300] on button "Add Rate" at bounding box center [492, 298] width 55 height 16
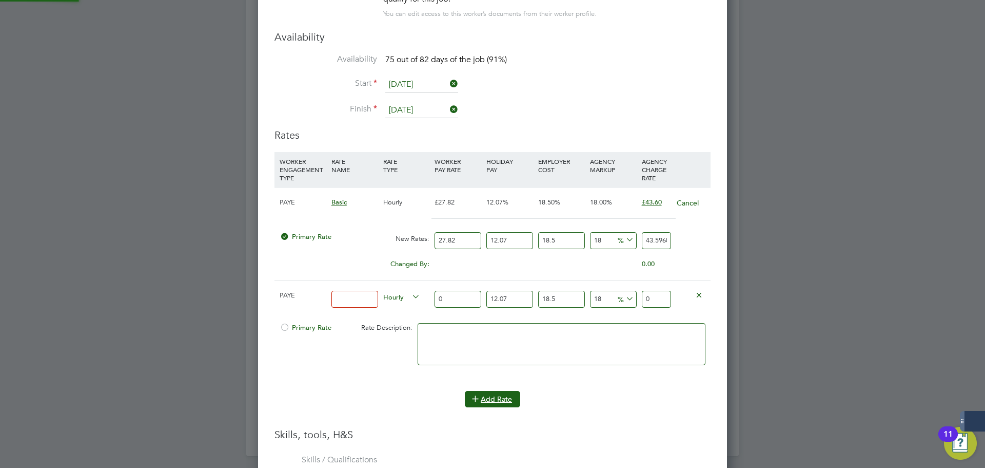
scroll to position [1067, 470]
click at [397, 296] on span "Hourly" at bounding box center [401, 296] width 37 height 11
click at [402, 322] on li "DAILY" at bounding box center [401, 320] width 45 height 13
click at [449, 294] on input "0" at bounding box center [458, 299] width 47 height 17
click at [350, 301] on input at bounding box center [355, 299] width 47 height 17
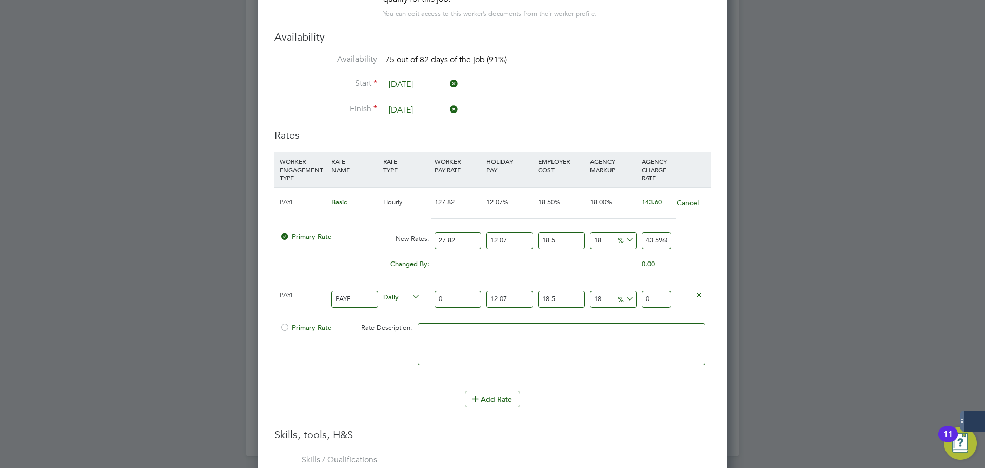
type input "PAYE"
click at [402, 296] on span "Daily" at bounding box center [401, 296] width 37 height 11
click at [400, 317] on li "DAILY" at bounding box center [400, 320] width 42 height 13
drag, startPoint x: 457, startPoint y: 293, endPoint x: 406, endPoint y: 297, distance: 51.5
click at [406, 297] on div "PAYE PAYE Daily 0 12.07 n/a 18.5 n/a 18 0 % 0" at bounding box center [493, 299] width 436 height 38
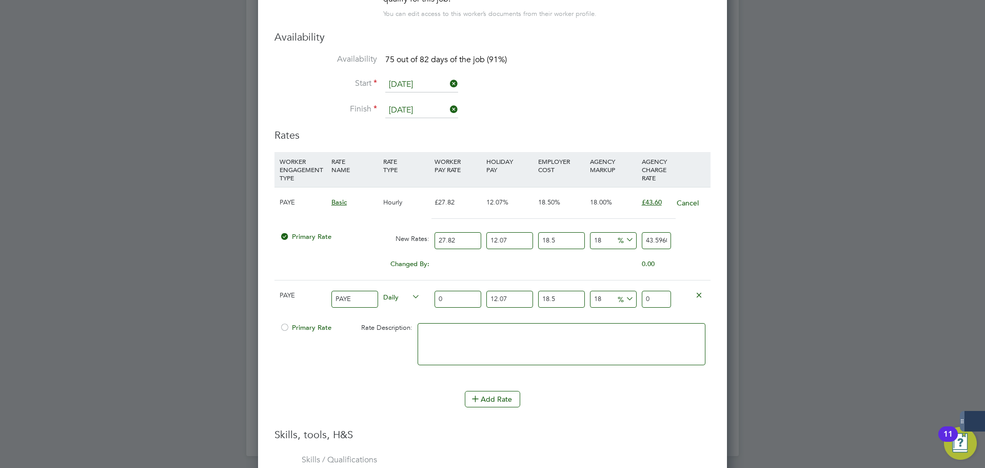
type input "3"
type input "4.70122443"
type input "35"
type input "54.84761835"
type input "350"
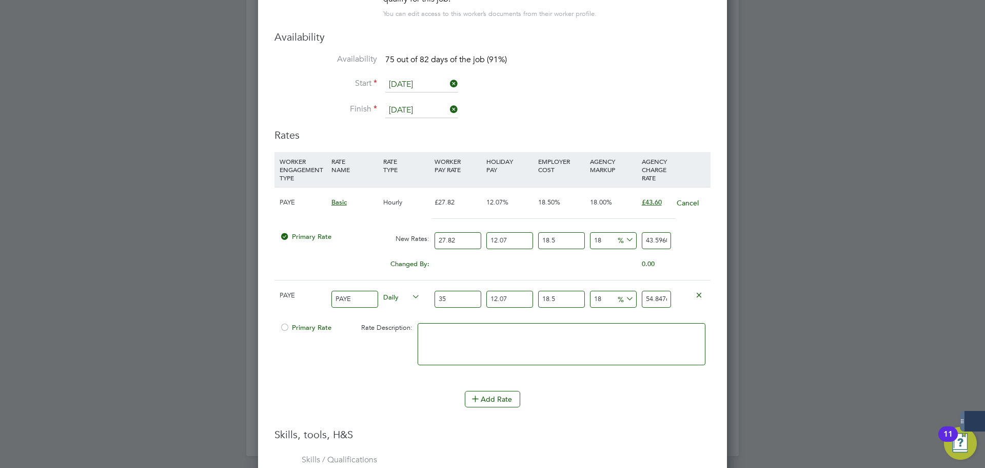
type input "548.4761835"
type input "350"
click at [555, 298] on input "18.5" at bounding box center [561, 299] width 47 height 17
type input "18"
type input "546.161938"
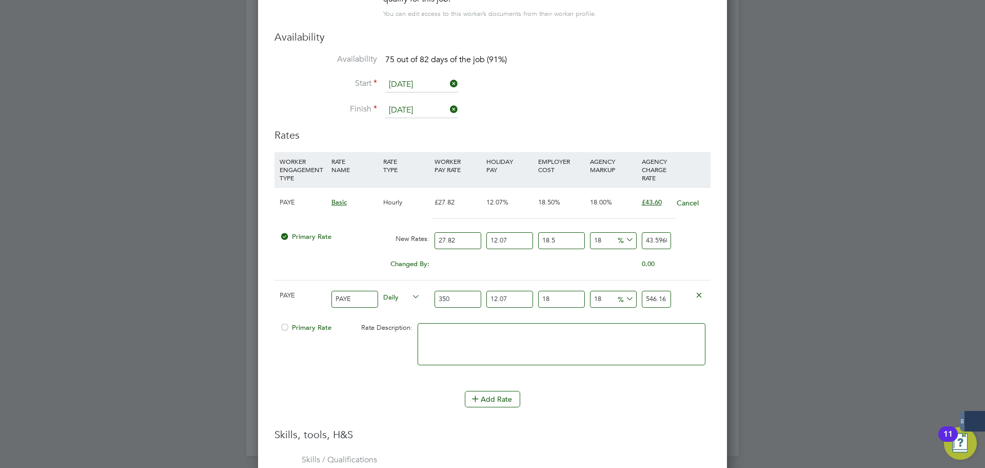
type input "1"
type input "467.477591"
type input "5"
type input "485.991555"
type input "55"
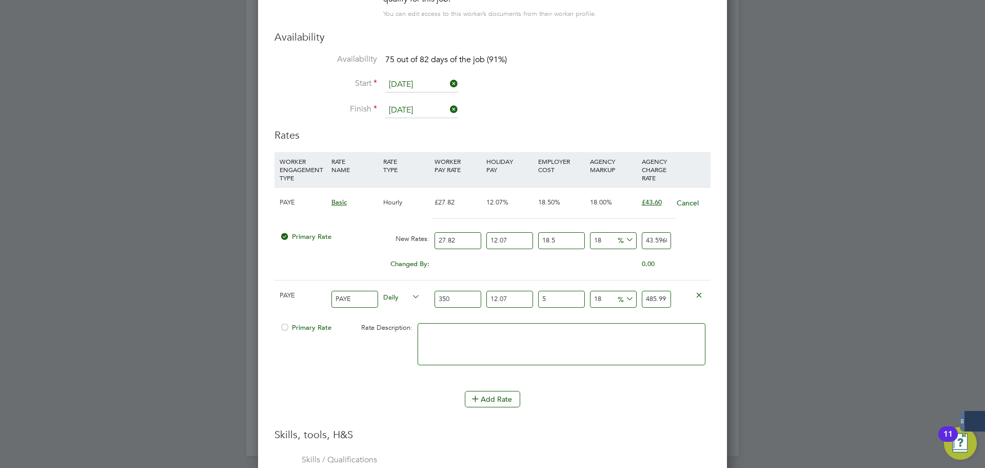
type input "717.416105"
type input "55.8"
type input "721.1188978"
type input "55.81"
type input "721.16518271"
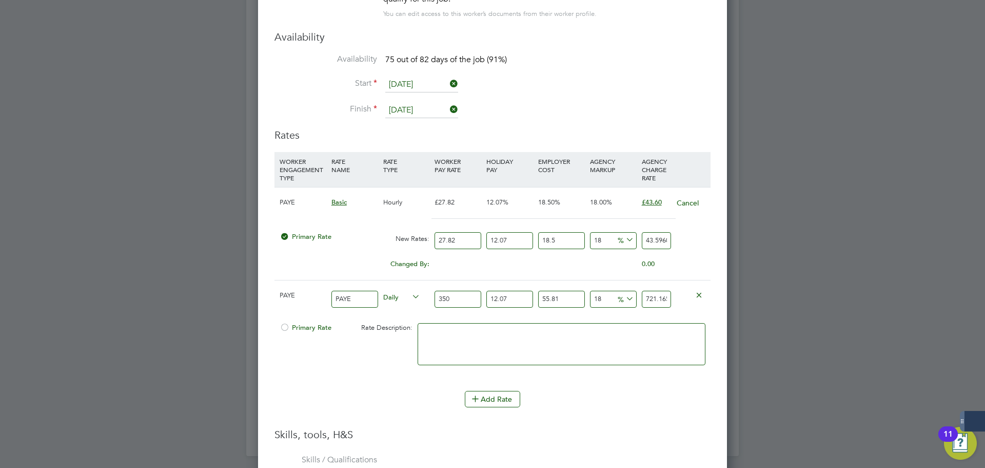
type input "55.81"
click at [579, 425] on li "WORKER ENGAGEMENT TYPE RATE NAME RATE TYPE WORKER PAY RATE HOLIDAY PAY EMPLOYER…" at bounding box center [493, 290] width 436 height 276
click at [648, 298] on input "721.16518271" at bounding box center [656, 299] width 29 height 17
type input "17.9999999001893"
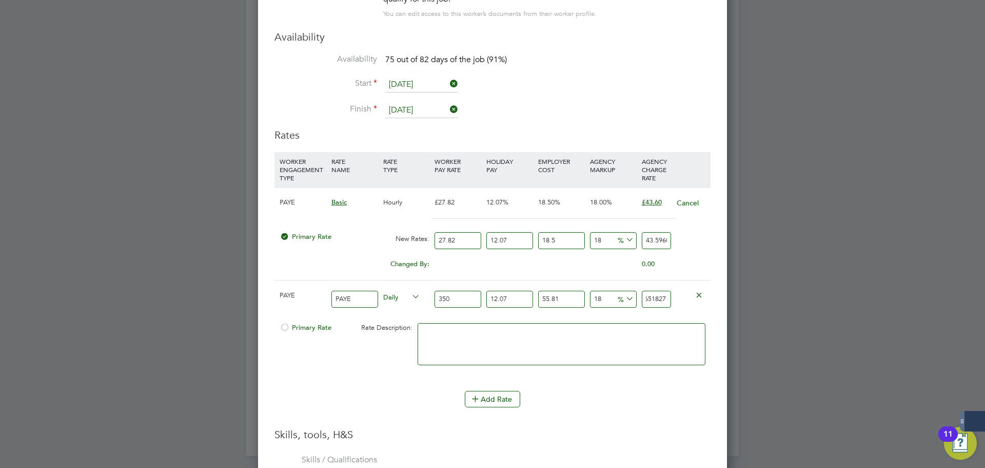
type input "721.1651821"
type input "17.999999720202798"
type input "721.165181"
type input "17.99998810289209"
type input "721.16511"
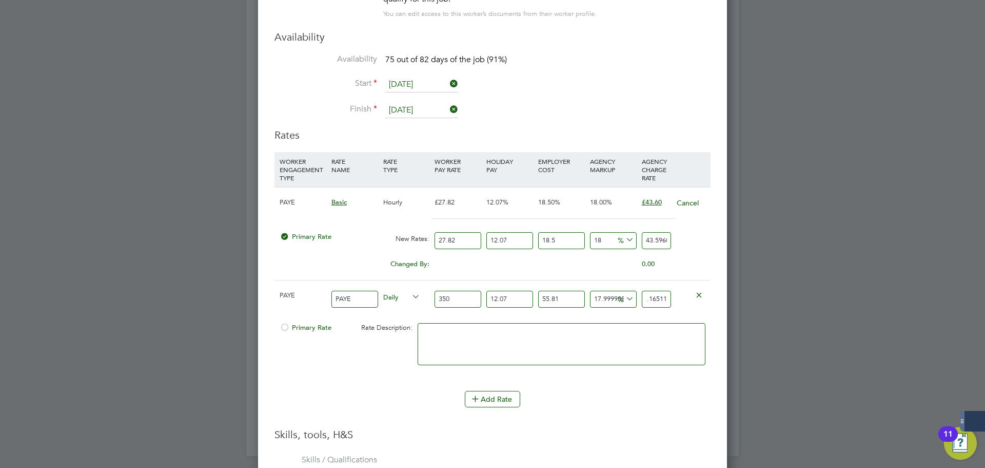
type input "17.999986466651144"
type input "721.1651"
type input "17.99931560786373"
type input "721.161"
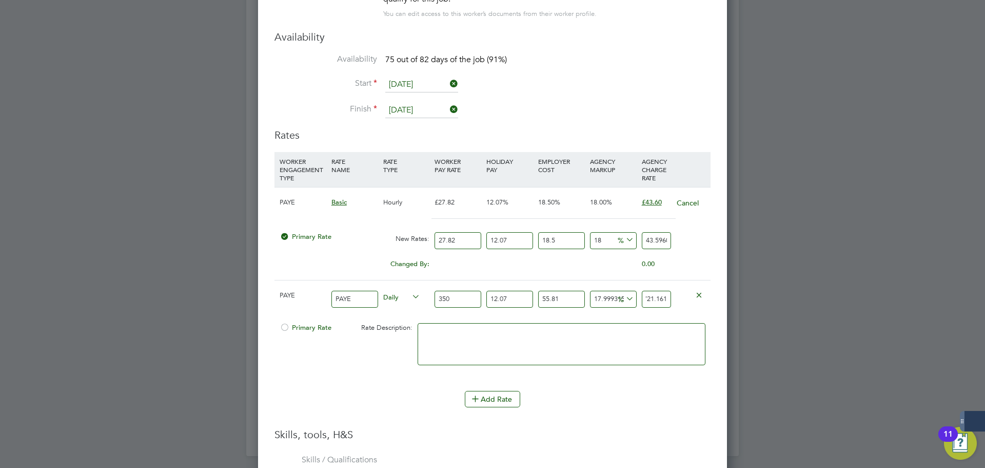
type input "17.99097077904464"
type input "721.11"
type input "17.989334538099722"
type input "721.1"
type input "1079.8933453809973"
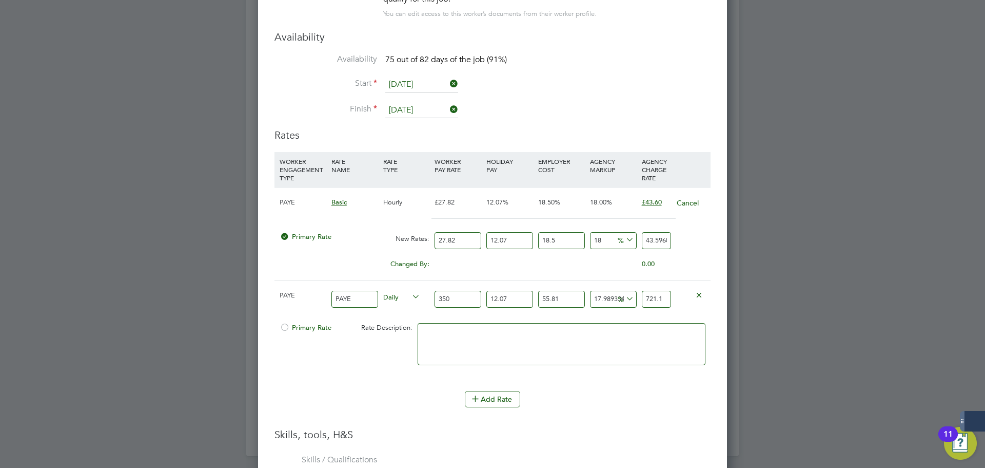
type input "7211"
type input "17.972972128650532"
type input "721"
type input "-88.38268929107602"
type input "71"
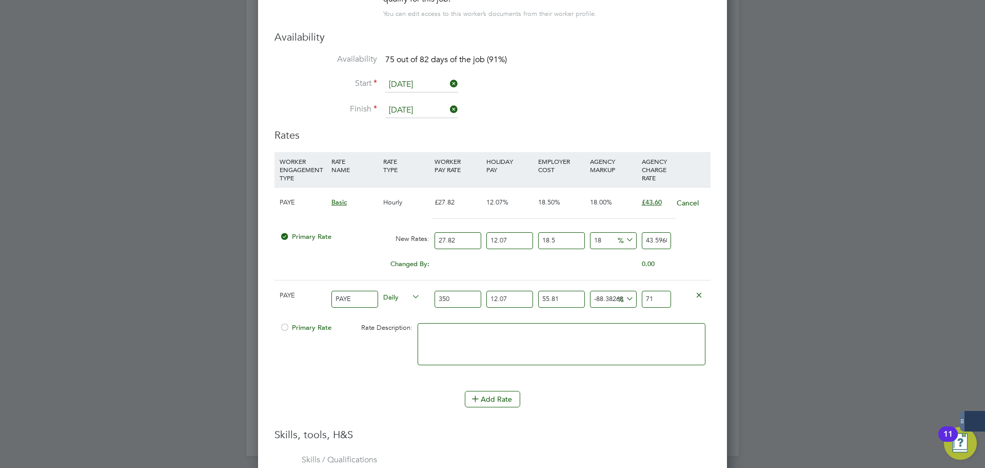
type input "-99.8363759055081"
type input "1"
click at [659, 302] on input "1" at bounding box center [656, 299] width 29 height 17
type input "-98.85463133855679"
type input "7"
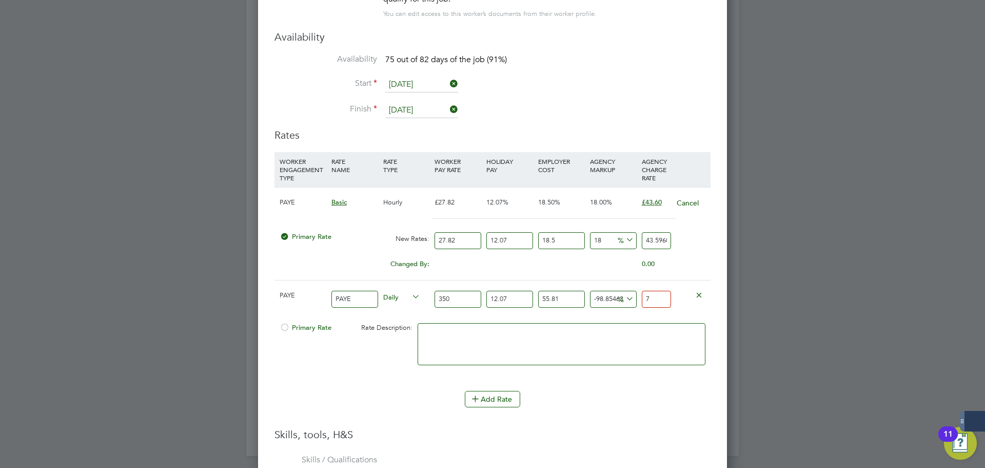
type input "-88.54631338556791"
type input "70"
type input "14.536866144320907"
type input "700"
click at [628, 376] on div at bounding box center [561, 349] width 293 height 63
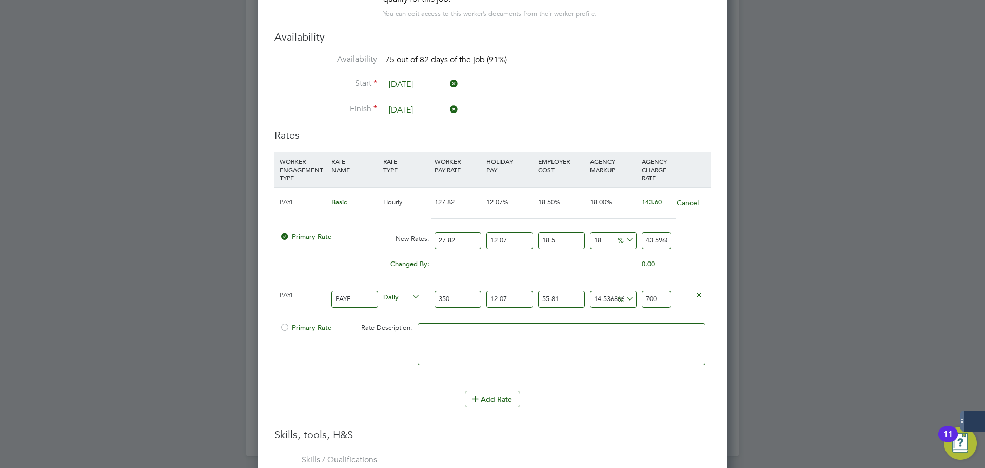
click at [285, 328] on div at bounding box center [285, 330] width 10 height 8
click at [497, 333] on textarea at bounding box center [562, 344] width 288 height 42
drag, startPoint x: 662, startPoint y: 295, endPoint x: 642, endPoint y: 300, distance: 20.7
click at [642, 300] on input "700" at bounding box center [656, 299] width 29 height 17
type input "-99.01825543304868"
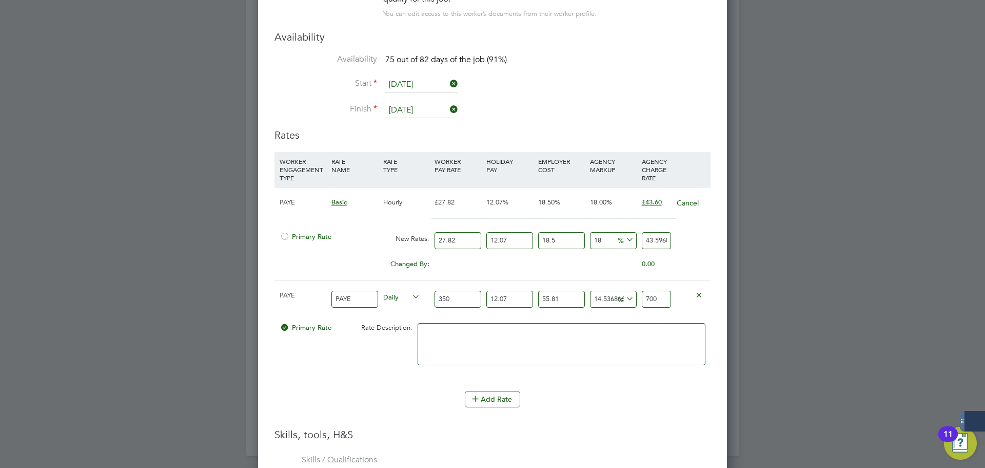
type input "6"
type input "-90.18255433048678"
type input "60"
type input "-1.0074228324083592"
type input "605"
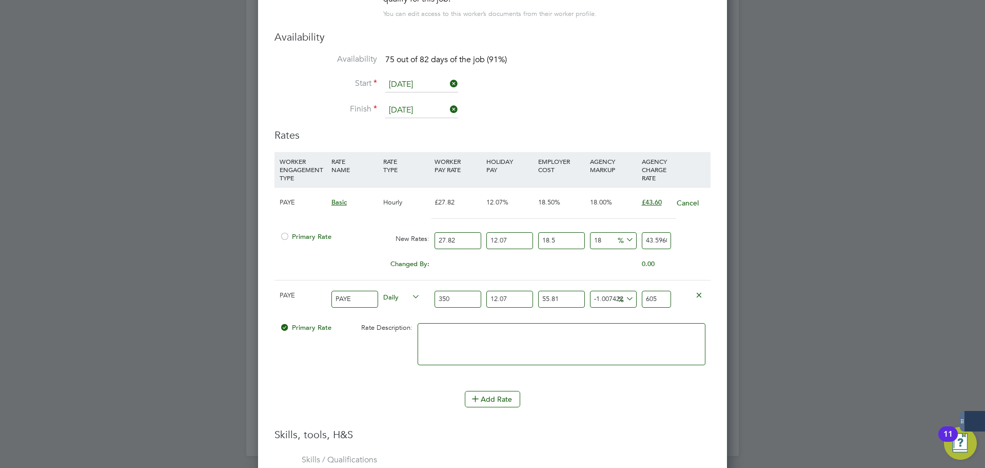
type input "-0.8765235568148495"
type input "605.8"
type input "-0.8748873158699306"
type input "605.81"
click at [563, 428] on h3 "Skills, tools, H&S" at bounding box center [493, 434] width 436 height 13
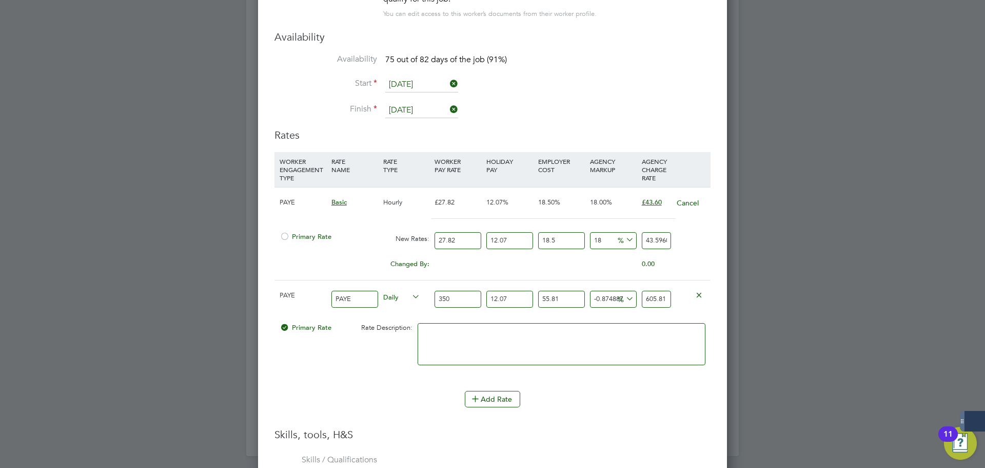
click at [519, 300] on input "12.07" at bounding box center [510, 299] width 47 height 17
type input "12.0"
type input "605.4316052467208"
type input "1"
type input "545.9695725885607"
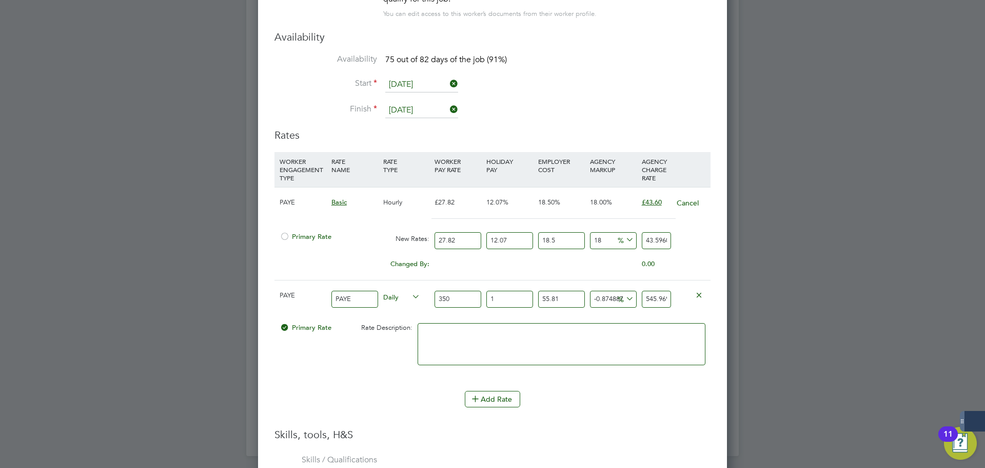
type input "1"
click at [562, 385] on li "WORKER ENGAGEMENT TYPE RATE NAME RATE TYPE WORKER PAY RATE HOLIDAY PAY EMPLOYER…" at bounding box center [493, 271] width 436 height 239
click at [643, 300] on input "545.9695725885607" at bounding box center [656, 299] width 29 height 17
drag, startPoint x: 649, startPoint y: 298, endPoint x: 674, endPoint y: 297, distance: 24.7
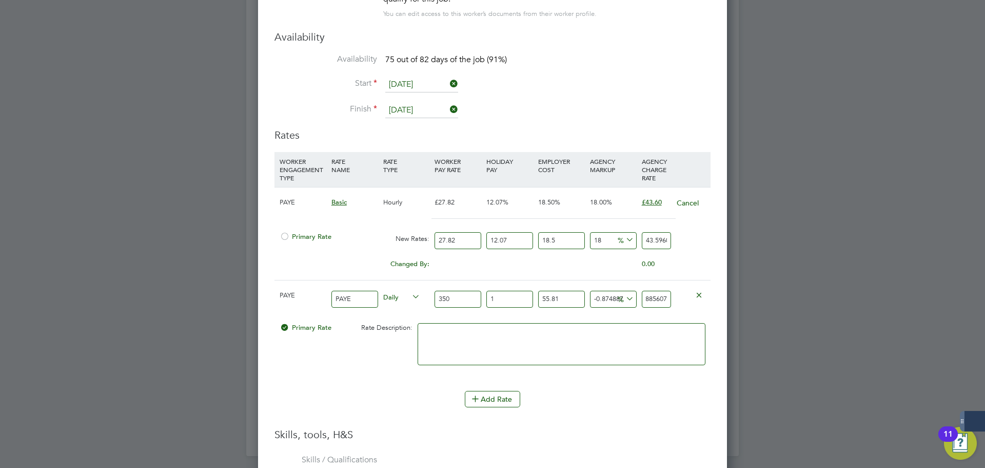
click at [674, 297] on div "PAYE PAYE Daily 350 1 n/a 55.81 n/a -0.8748873158699306 -4.8187774114393 % 545.…" at bounding box center [493, 299] width 436 height 38
type input "-99.09221028367793"
type input "5"
click at [662, 301] on input "5" at bounding box center [656, 299] width 29 height 17
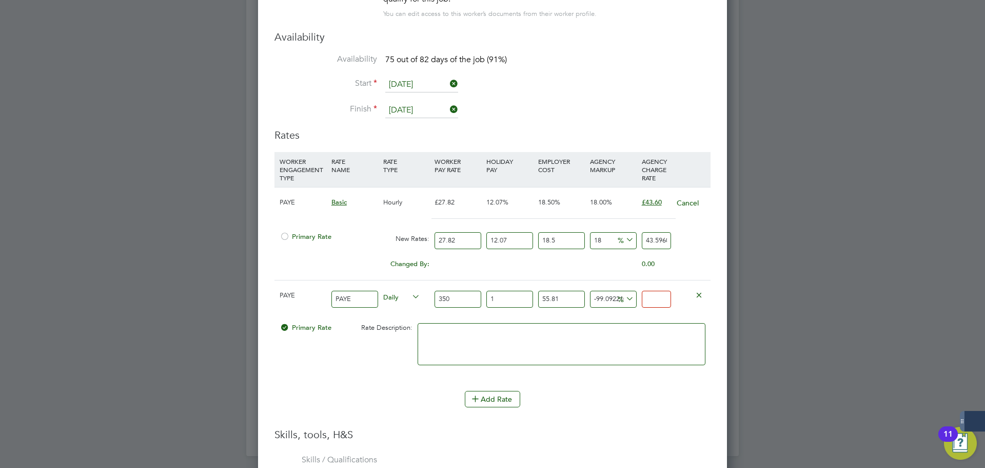
type input "-98.91065234041352"
type input "6"
type input "-89.10652340413519"
type input "60"
type input "9.84255567497025"
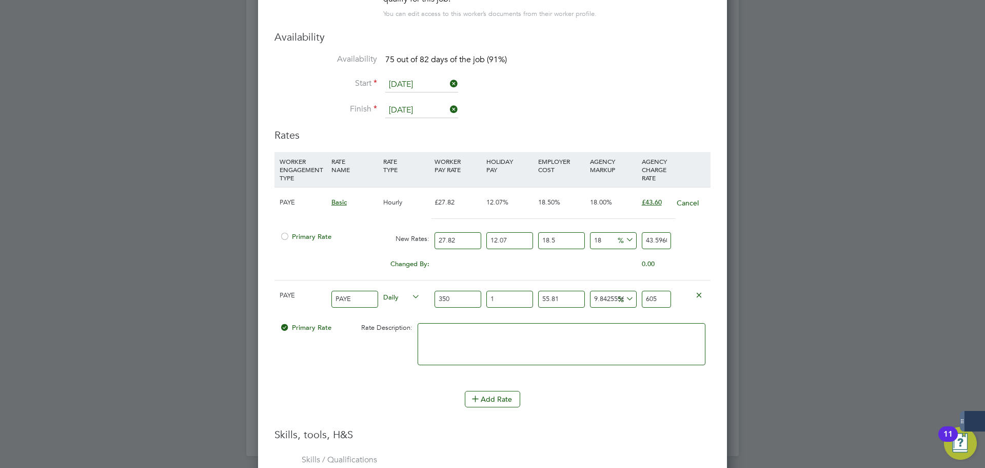
type input "605"
type input "9.98780202958178"
type input "605.8"
type input "9.989617609014424"
type input "605.81"
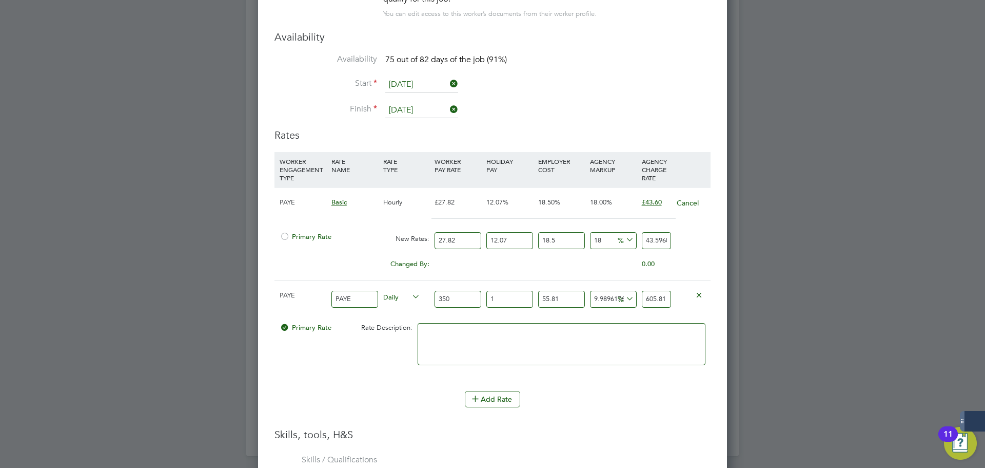
click at [602, 424] on li "WORKER ENGAGEMENT TYPE RATE NAME RATE TYPE WORKER PAY RATE HOLIDAY PAY EMPLOYER…" at bounding box center [493, 290] width 436 height 276
click at [515, 310] on div "1 n/a" at bounding box center [510, 298] width 52 height 37
click at [517, 301] on input "1" at bounding box center [510, 299] width 47 height 17
type input "12"
type input "671.7893069306931"
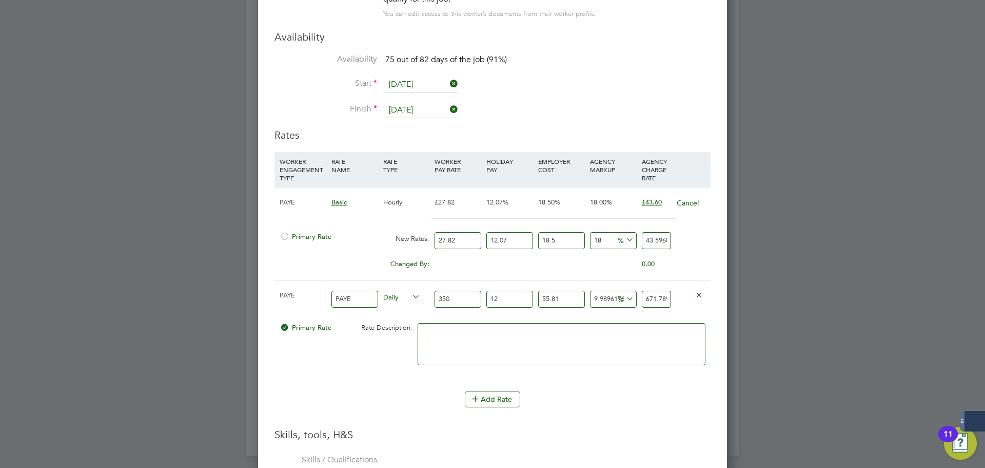
type input "12"
click at [466, 333] on textarea at bounding box center [562, 344] width 288 height 42
paste textarea "Rate: £350 Employment cost: £55.81 Expenses £125 Agency Fee: £75 Total: £605.81"
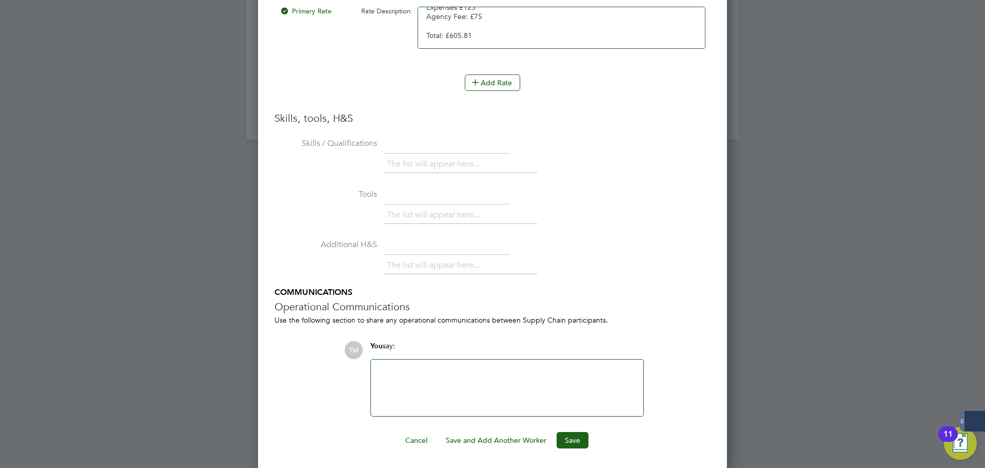
scroll to position [1921, 0]
type textarea "Rate: £350 Employment cost: £55.81 Expenses £125 Agency Fee: £75 Total: £605.81"
click at [567, 439] on button "Save" at bounding box center [573, 439] width 32 height 16
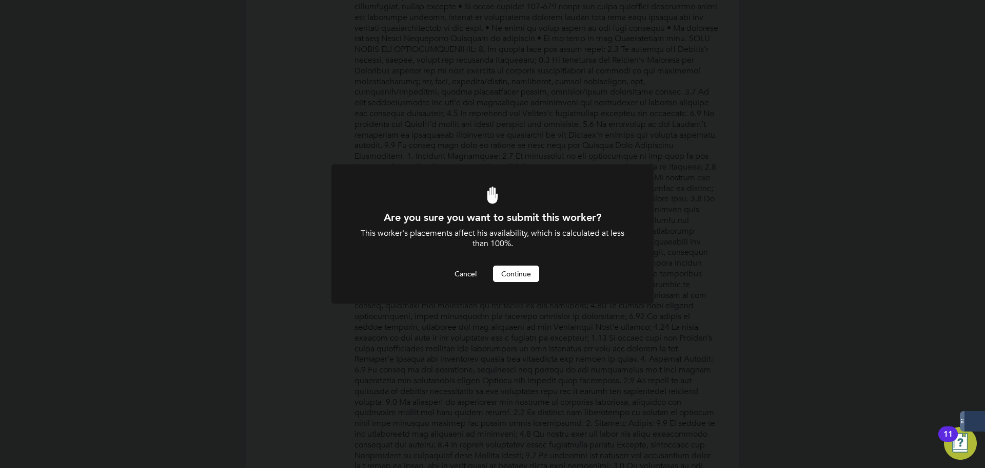
click at [512, 273] on button "Continue" at bounding box center [516, 273] width 46 height 16
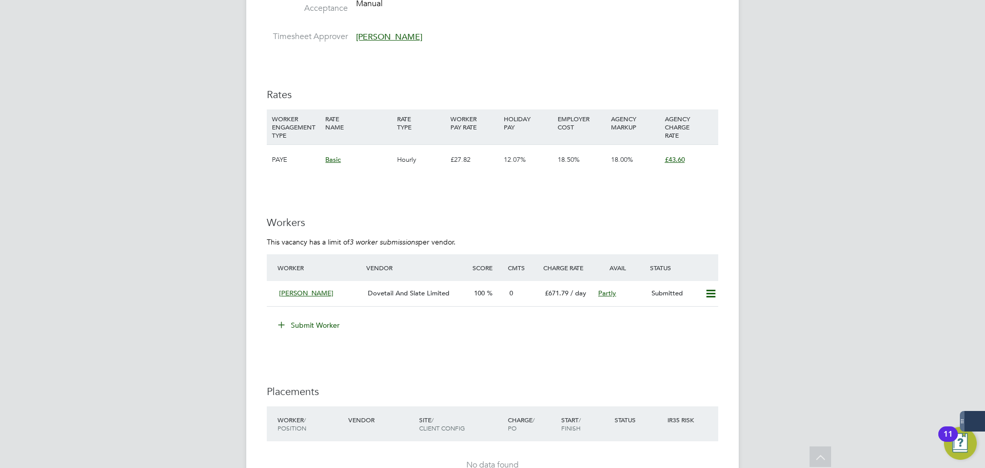
scroll to position [1335, 0]
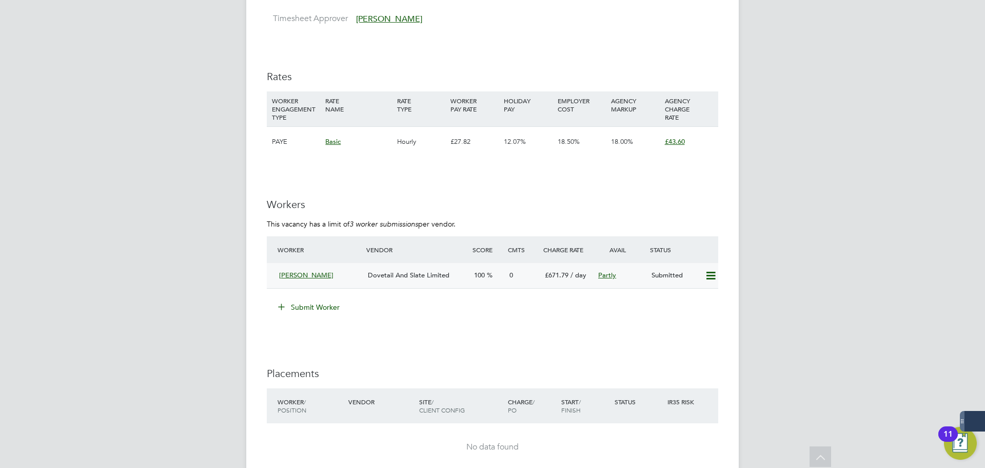
click at [314, 270] on span "[PERSON_NAME]" at bounding box center [306, 274] width 54 height 9
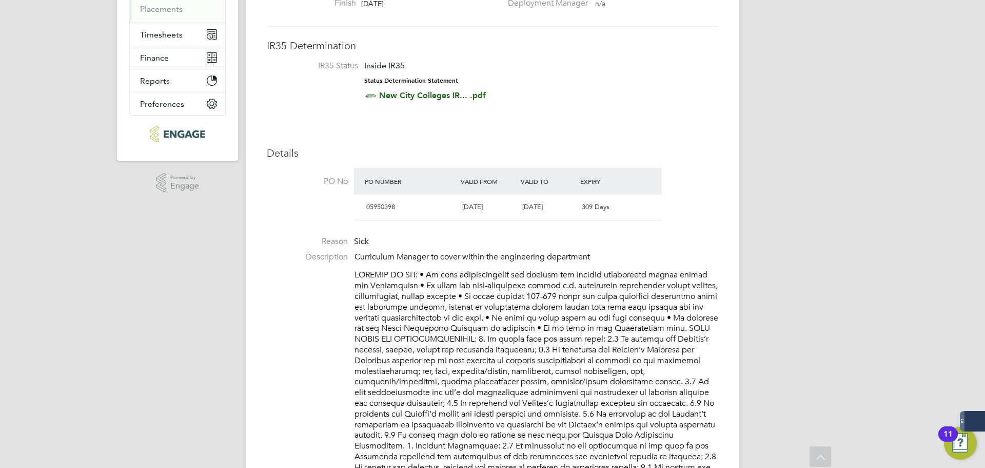
scroll to position [0, 0]
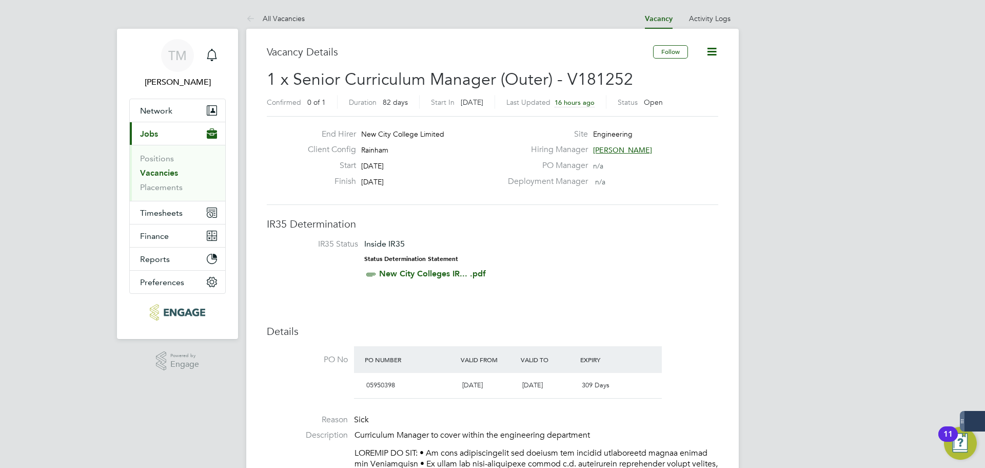
click at [169, 131] on button "Current page: Jobs" at bounding box center [177, 133] width 95 height 23
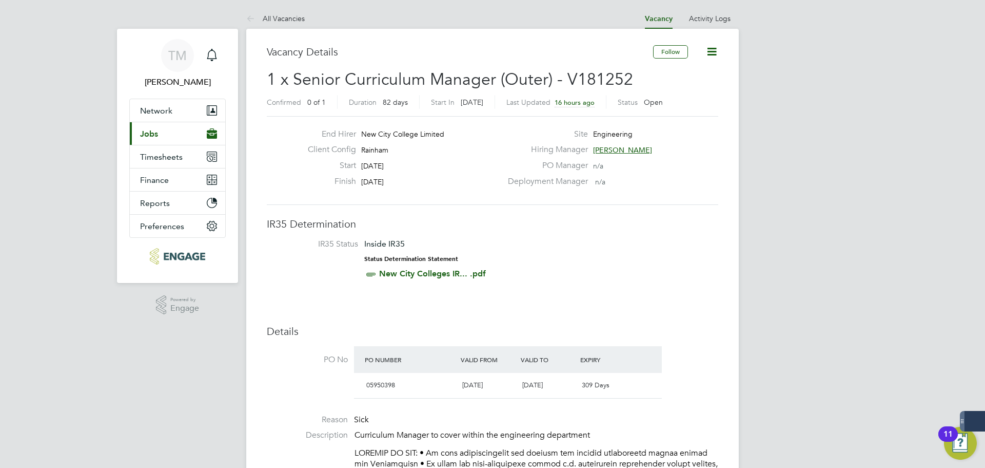
click at [165, 139] on button "Current page: Jobs" at bounding box center [177, 133] width 95 height 23
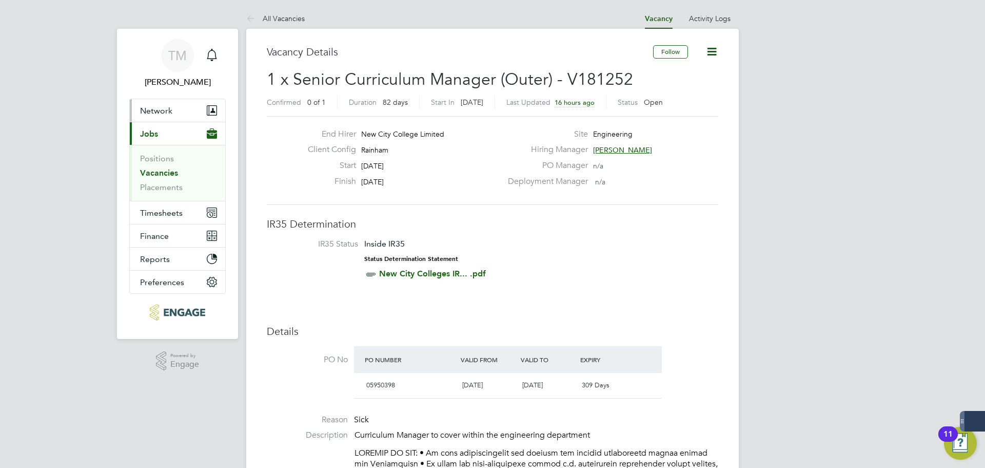
click at [173, 108] on button "Network" at bounding box center [177, 110] width 95 height 23
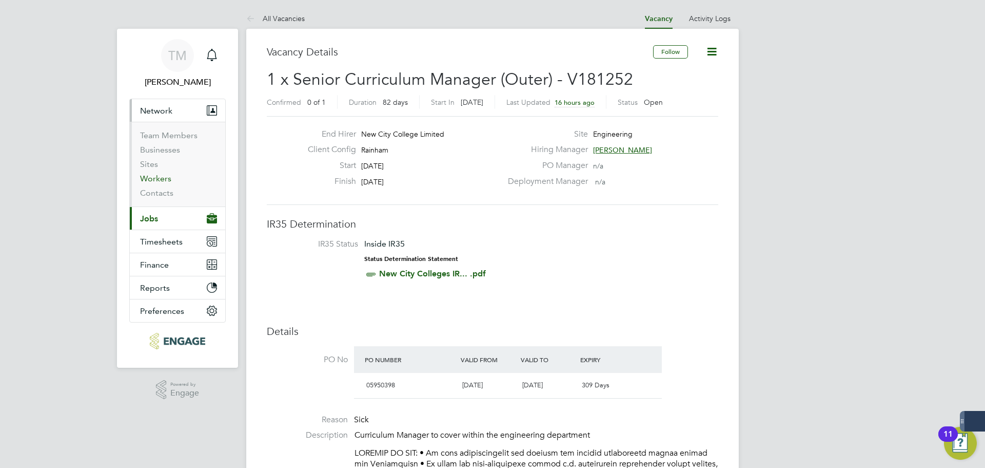
click at [161, 180] on link "Workers" at bounding box center [155, 178] width 31 height 10
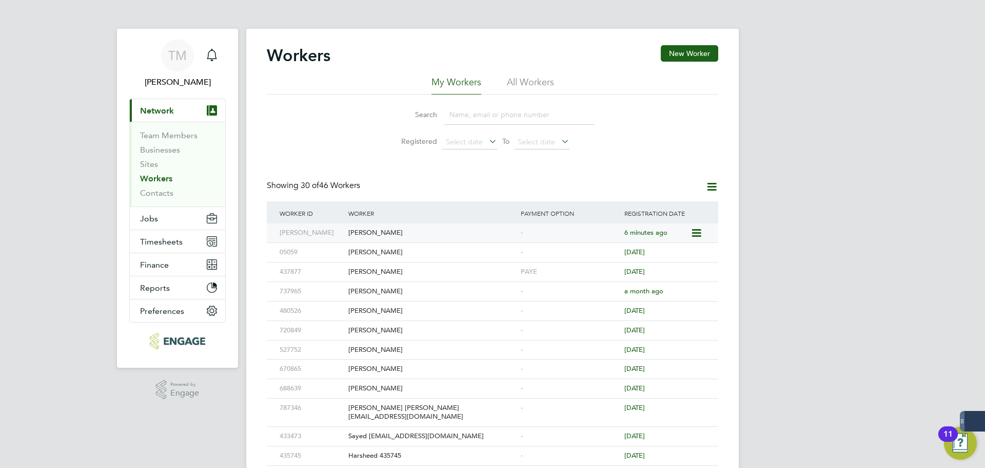
click at [372, 234] on div "[PERSON_NAME]" at bounding box center [432, 232] width 172 height 19
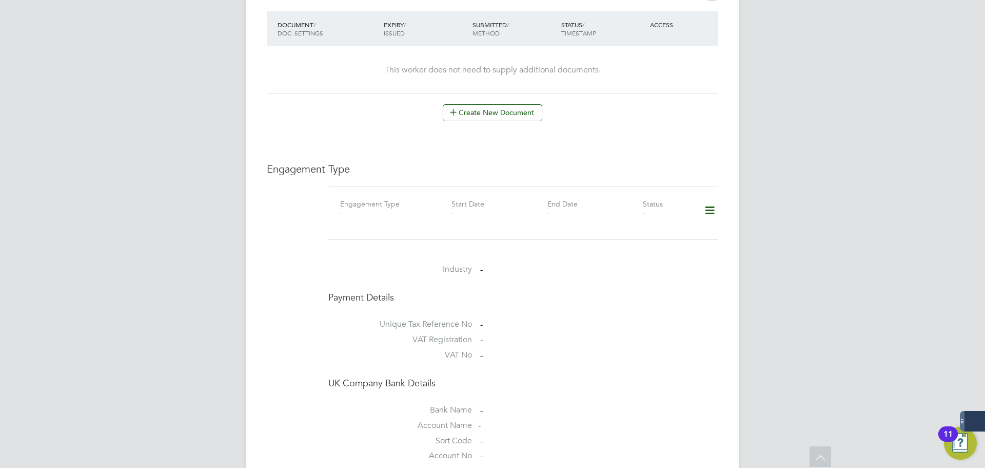
scroll to position [843, 0]
